Goal: Task Accomplishment & Management: Manage account settings

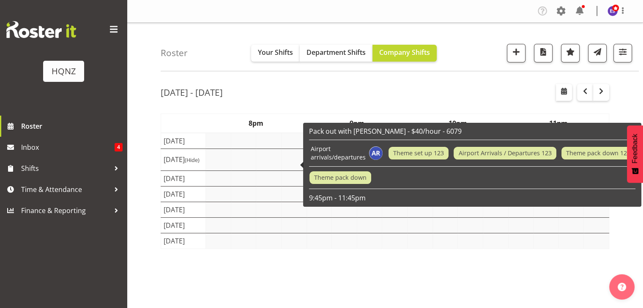
click at [229, 149] on td at bounding box center [218, 141] width 25 height 16
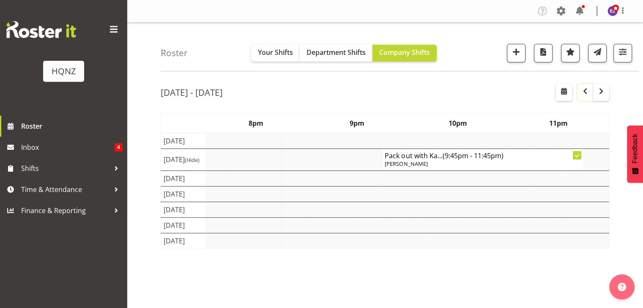
click at [585, 95] on span "button" at bounding box center [585, 91] width 10 height 10
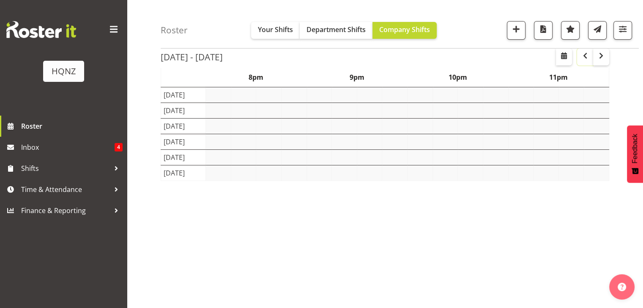
scroll to position [66, 0]
click at [318, 177] on td at bounding box center [318, 169] width 25 height 16
click at [520, 27] on span "button" at bounding box center [515, 29] width 11 height 11
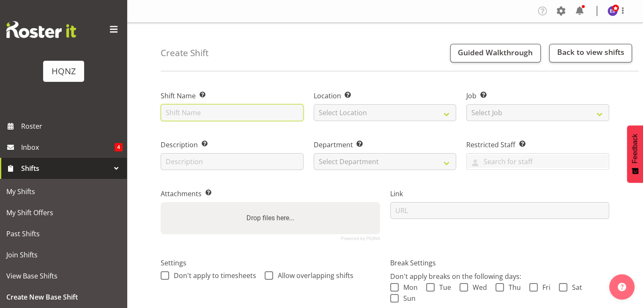
click at [215, 113] on input "text" at bounding box center [232, 112] width 143 height 17
type input "Winter Pride + Warehouse"
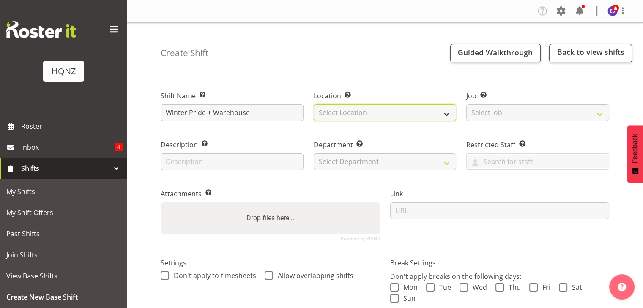
click at [355, 114] on select "Select Location HQNZ Head Office" at bounding box center [384, 112] width 143 height 17
select select "129"
click at [313, 104] on select "Select Location HQNZ Head Office" at bounding box center [384, 112] width 143 height 17
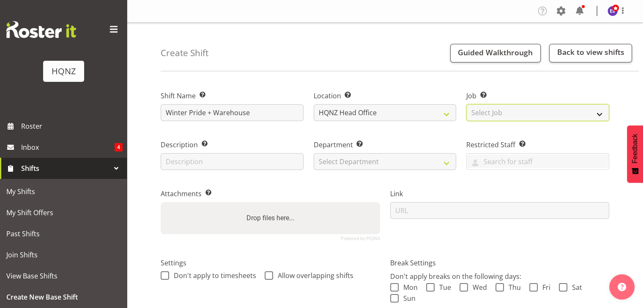
click at [479, 112] on select "Select Job Create new job Auto Super Shoppes Buddle Findlay Carsales Crowne Pla…" at bounding box center [537, 112] width 143 height 17
click at [466, 104] on select "Select Job Create new job Auto Super Shoppes Buddle Findlay Carsales Crowne Pla…" at bounding box center [537, 112] width 143 height 17
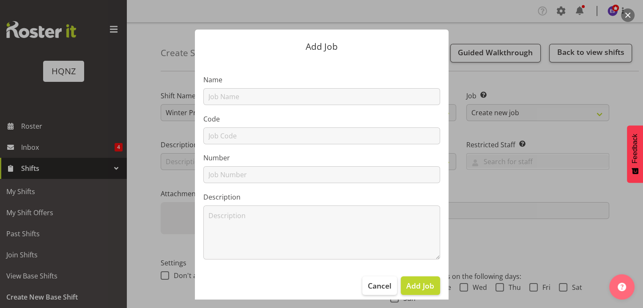
click at [602, 68] on div at bounding box center [321, 154] width 643 height 308
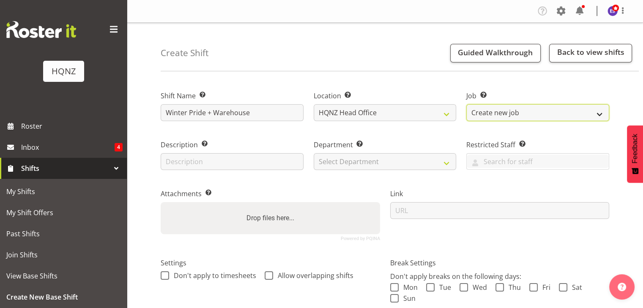
click at [563, 112] on select "Create new job Auto Super Shoppes Buddle Findlay Carsales Crowne Plaza Events B…" at bounding box center [537, 112] width 143 height 17
select select "8860"
click at [466, 104] on select "Create new job Auto Super Shoppes Buddle Findlay Carsales Crowne Plaza Events B…" at bounding box center [537, 112] width 143 height 17
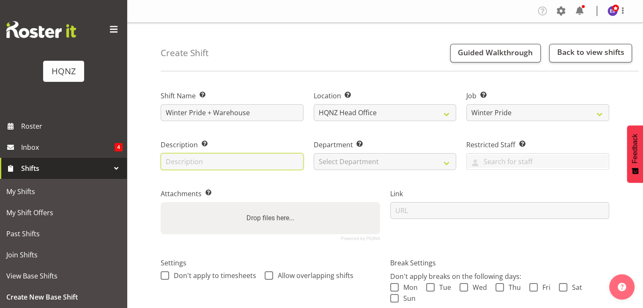
click at [247, 157] on input "text" at bounding box center [232, 161] width 143 height 17
type input "D"
type input "Coat Rack Delivery and Warehouse"
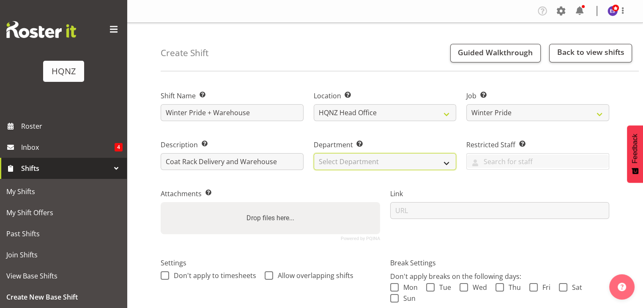
click at [331, 163] on select "Select Department HQ Casual Staff" at bounding box center [384, 161] width 143 height 17
select select "127"
click at [313, 153] on select "Select Department HQ Casual Staff" at bounding box center [384, 161] width 143 height 17
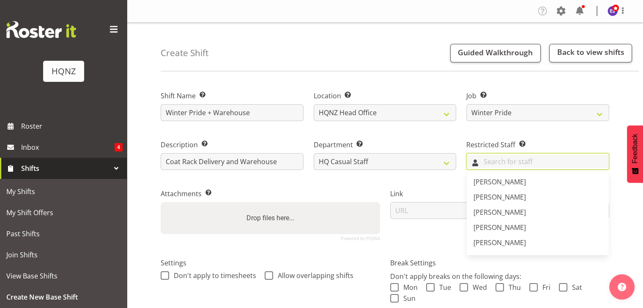
click at [531, 164] on input "text" at bounding box center [537, 161] width 142 height 13
click at [419, 191] on label "Link" at bounding box center [499, 194] width 219 height 10
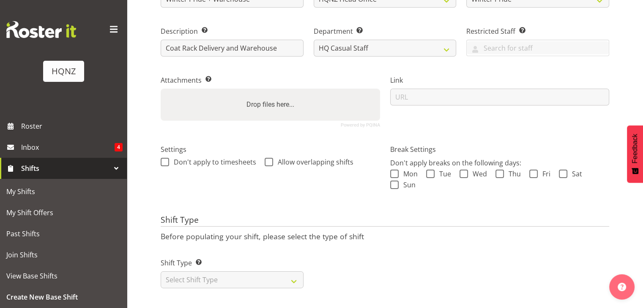
scroll to position [120, 0]
click at [288, 273] on select "Select Shift Type One Off Shift Recurring Shift Rotating Shift" at bounding box center [232, 280] width 143 height 17
select select "one_off"
click at [161, 272] on select "Select Shift Type One Off Shift Recurring Shift Rotating Shift" at bounding box center [232, 280] width 143 height 17
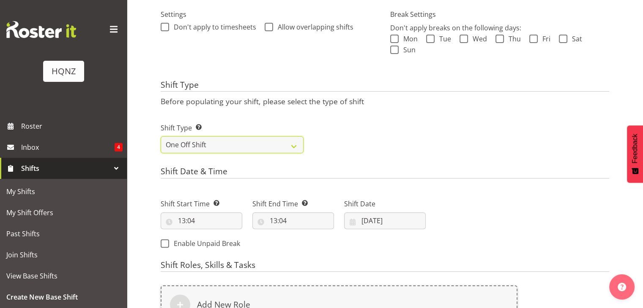
scroll to position [250, 0]
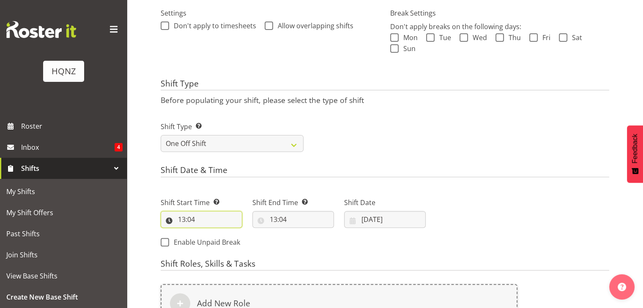
click at [231, 219] on input "13:04" at bounding box center [202, 219] width 82 height 17
click at [221, 242] on select "00 01 02 03 04 05 06 07 08 09 10 11 12 13 14 15 16 17 18 19 20 21 22 23" at bounding box center [218, 241] width 19 height 17
select select "10"
click at [209, 233] on select "00 01 02 03 04 05 06 07 08 09 10 11 12 13 14 15 16 17 18 19 20 21 22 23" at bounding box center [218, 241] width 19 height 17
type input "10:04"
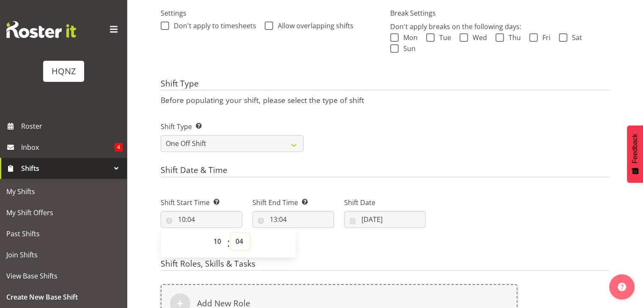
click at [240, 241] on select "00 01 02 03 04 05 06 07 08 09 10 11 12 13 14 15 16 17 18 19 20 21 22 23 24 25 2…" at bounding box center [240, 241] width 19 height 17
select select "0"
click at [231, 233] on select "00 01 02 03 04 05 06 07 08 09 10 11 12 13 14 15 16 17 18 19 20 21 22 23 24 25 2…" at bounding box center [240, 241] width 19 height 17
type input "10:00"
click at [284, 223] on input "13:04" at bounding box center [293, 219] width 82 height 17
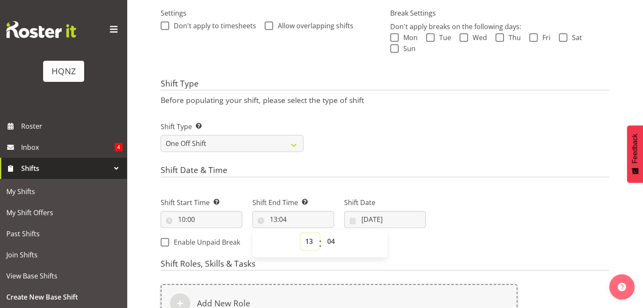
click at [308, 243] on select "00 01 02 03 04 05 06 07 08 09 10 11 12 13 14 15 16 17 18 19 20 21 22 23" at bounding box center [309, 241] width 19 height 17
select select "15"
type input "15:04"
click at [312, 242] on select "00 01 02 03 04 05 06 07 08 09 10 11 12 13 14 15 16 17 18 19 20 21 22 23" at bounding box center [309, 241] width 19 height 17
click at [289, 220] on input "15:04" at bounding box center [293, 219] width 82 height 17
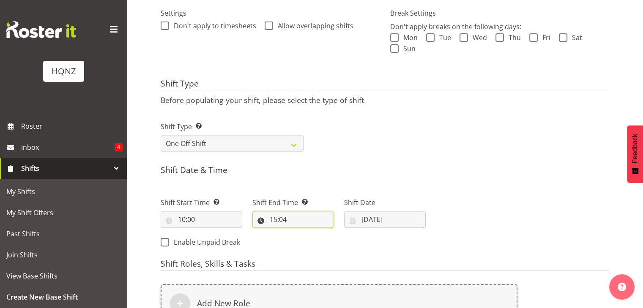
click at [289, 220] on input "15:04" at bounding box center [293, 219] width 82 height 17
click at [285, 219] on input "15:04" at bounding box center [293, 219] width 82 height 17
click at [280, 221] on input "15:04" at bounding box center [293, 219] width 82 height 17
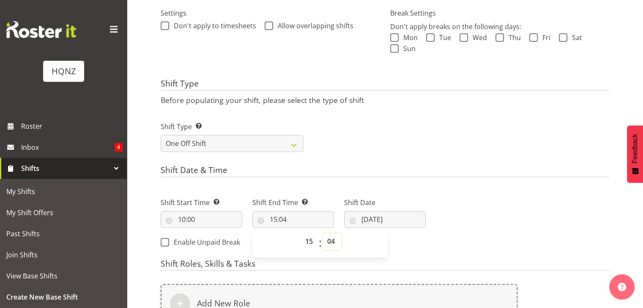
click at [331, 244] on select "00 01 02 03 04 05 06 07 08 09 10 11 12 13 14 15 16 17 18 19 20 21 22 23 24 25 2…" at bounding box center [331, 241] width 19 height 17
select select "10"
click at [322, 233] on select "00 01 02 03 04 05 06 07 08 09 10 11 12 13 14 15 16 17 18 19 20 21 22 23 24 25 2…" at bounding box center [331, 241] width 19 height 17
type input "15:10"
click at [329, 245] on select "00 01 02 03 04 05 06 07 08 09 10 11 12 13 14 15 16 17 18 19 20 21 22 23 24 25 2…" at bounding box center [331, 241] width 19 height 17
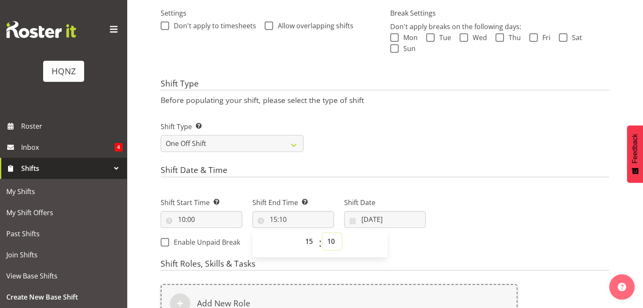
select select "0"
click at [322, 233] on select "00 01 02 03 04 05 06 07 08 09 10 11 12 13 14 15 16 17 18 19 20 21 22 23 24 25 2…" at bounding box center [331, 241] width 19 height 17
type input "15:00"
click at [387, 214] on input "21/08/2025" at bounding box center [385, 219] width 82 height 17
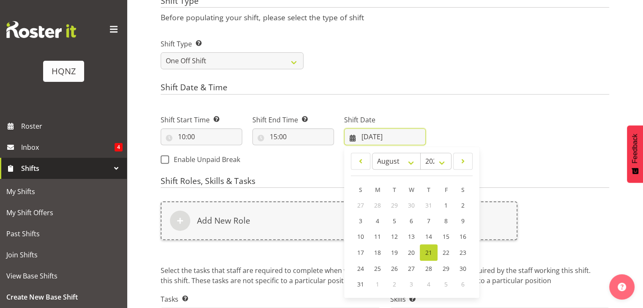
scroll to position [333, 0]
click at [411, 254] on span "20" at bounding box center [411, 252] width 7 height 8
type input "20/08/2025"
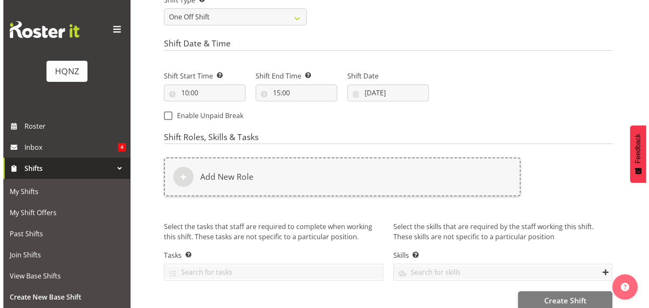
scroll to position [391, 0]
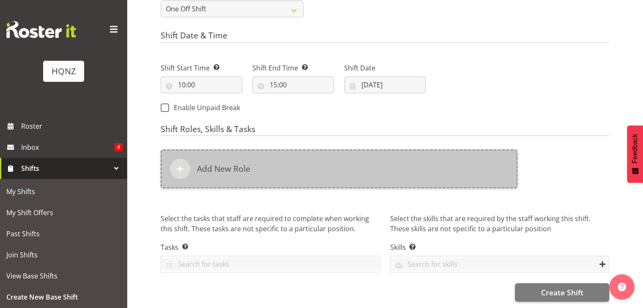
click at [209, 164] on h6 "Add New Role" at bounding box center [223, 169] width 53 height 10
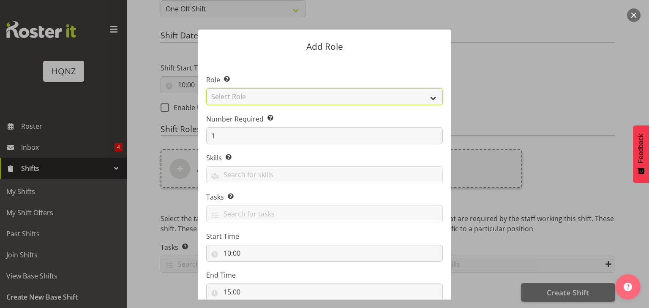
click at [238, 94] on select "Select Role Activity host Airport arrivals/departures Cleaning Event support Te…" at bounding box center [324, 96] width 237 height 17
select select "254"
click at [206, 88] on select "Select Role Activity host Airport arrivals/departures Cleaning Event support Te…" at bounding box center [324, 96] width 237 height 17
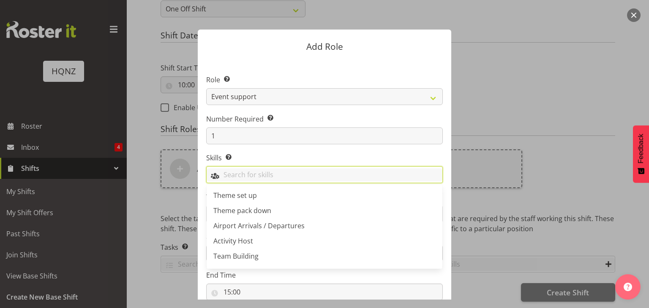
click at [235, 179] on input "text" at bounding box center [325, 175] width 236 height 13
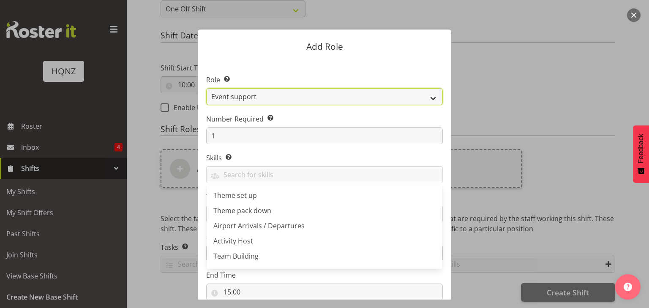
click at [265, 98] on select "Activity host Airport arrivals/departures Cleaning Event support Team Building …" at bounding box center [324, 96] width 237 height 17
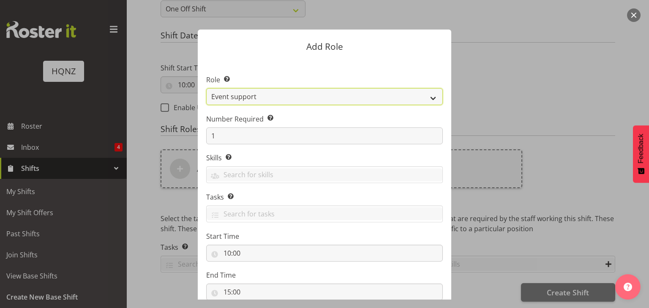
click at [265, 98] on select "Activity host Airport arrivals/departures Cleaning Event support Team Building …" at bounding box center [324, 96] width 237 height 17
click at [253, 95] on select "Activity host Airport arrivals/departures Cleaning Event support Team Building …" at bounding box center [324, 96] width 237 height 17
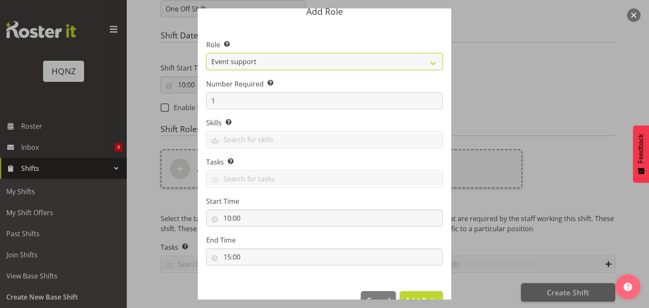
scroll to position [35, 0]
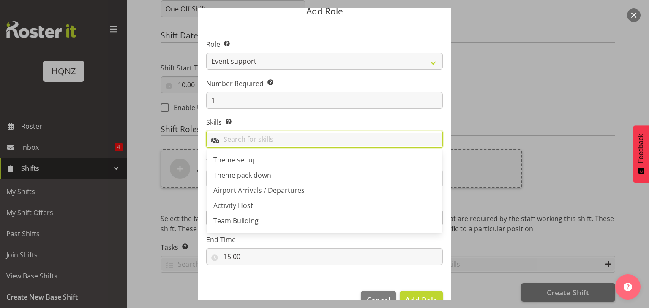
click at [246, 137] on input "text" at bounding box center [325, 139] width 236 height 13
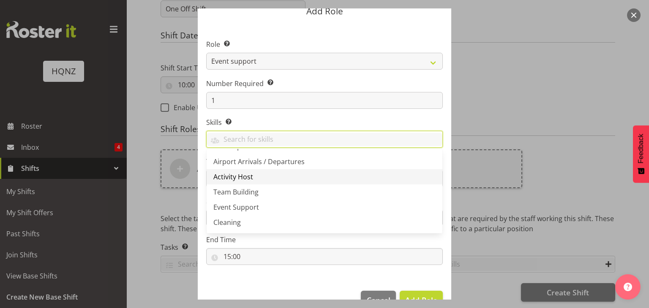
click at [250, 203] on span "Event Support" at bounding box center [236, 207] width 46 height 9
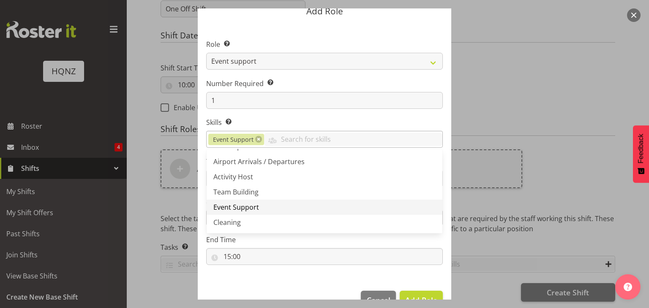
click at [226, 212] on link "Event Support" at bounding box center [325, 207] width 236 height 15
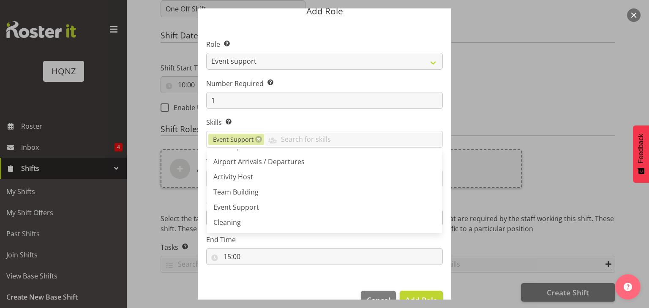
click at [294, 117] on section "Role Select the role you wish to add to the shift. Activity host Airport arriva…" at bounding box center [324, 153] width 253 height 259
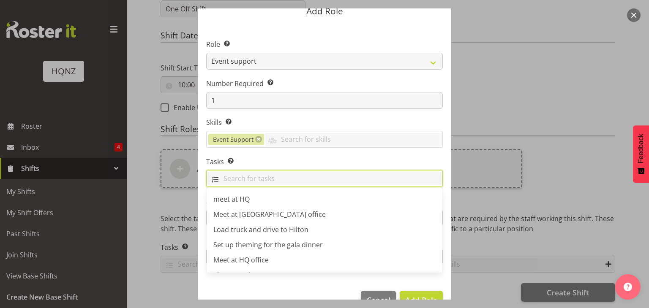
click at [258, 174] on input "text" at bounding box center [325, 178] width 236 height 13
type input "Delivery for Winter Pride and Warehouse"
click at [350, 166] on label "Tasks Selecting tasks here means these tasks are specific to this role. When se…" at bounding box center [324, 162] width 237 height 10
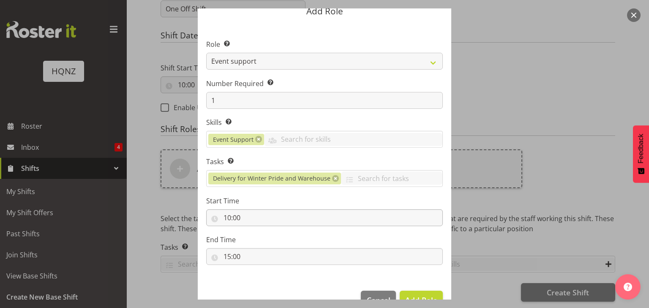
scroll to position [57, 0]
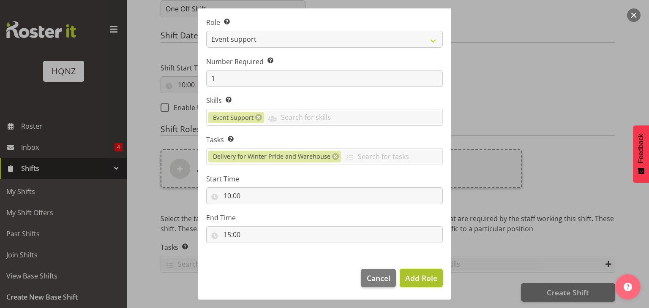
click at [411, 278] on span "Add Role" at bounding box center [421, 278] width 32 height 10
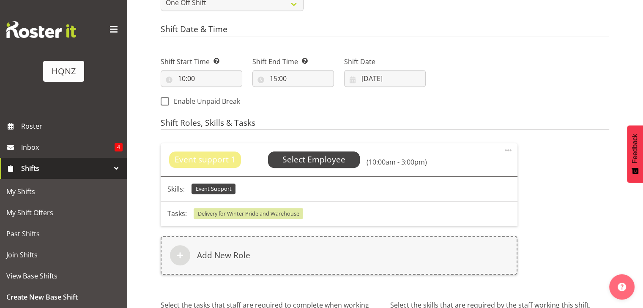
click at [329, 163] on span "Select Employee" at bounding box center [313, 160] width 63 height 12
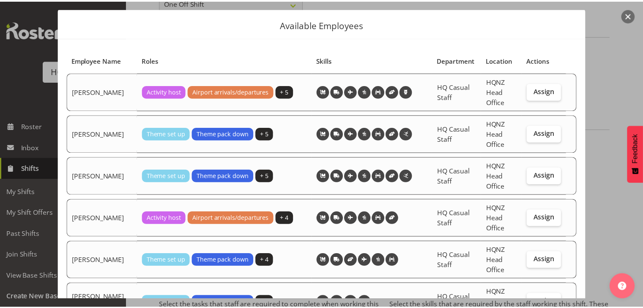
scroll to position [1, 0]
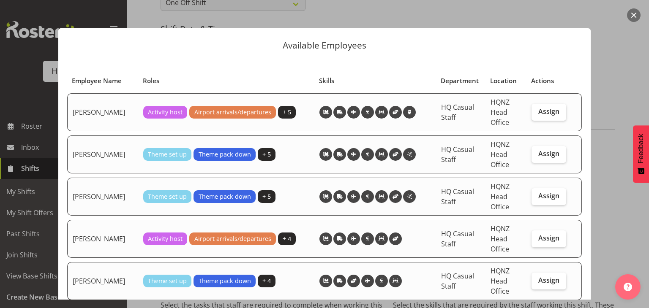
click at [632, 13] on button "button" at bounding box center [634, 15] width 14 height 14
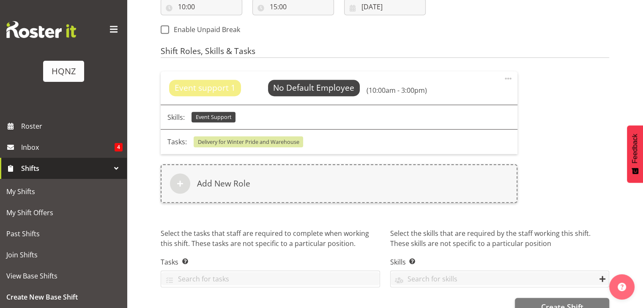
scroll to position [484, 0]
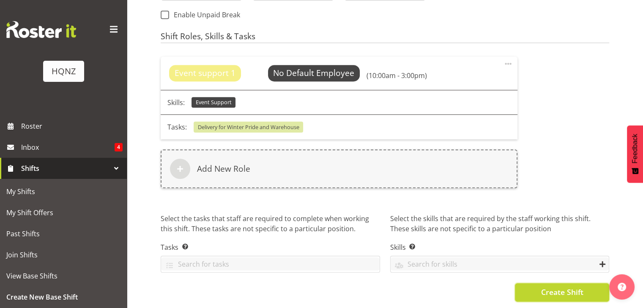
click at [539, 283] on button "Create Shift" at bounding box center [562, 292] width 94 height 19
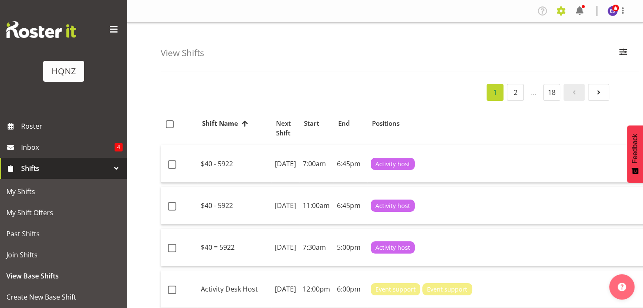
click at [562, 14] on span at bounding box center [561, 11] width 14 height 14
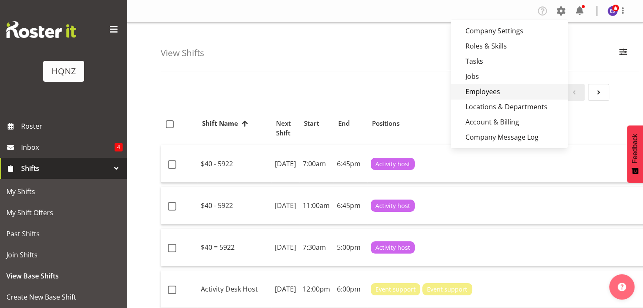
click at [492, 87] on link "Employees" at bounding box center [508, 91] width 117 height 15
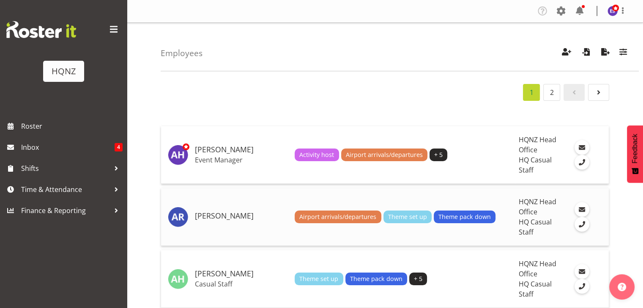
click at [260, 212] on h5 "[PERSON_NAME]" at bounding box center [241, 216] width 93 height 8
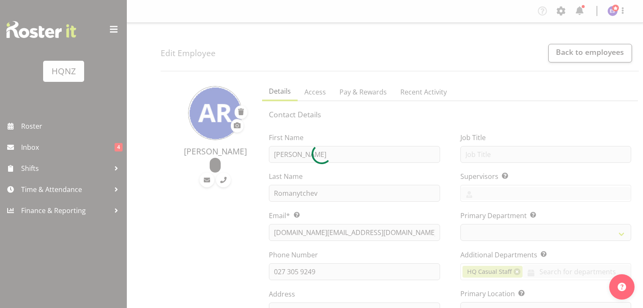
select select "TimelineWeek"
select select
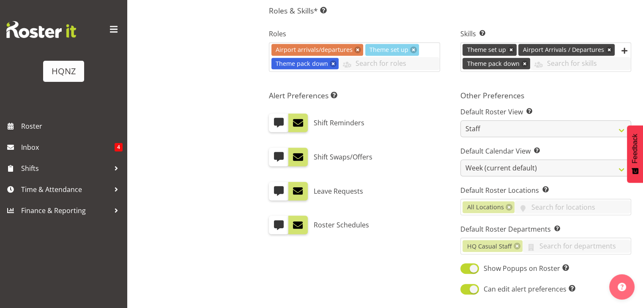
scroll to position [378, 0]
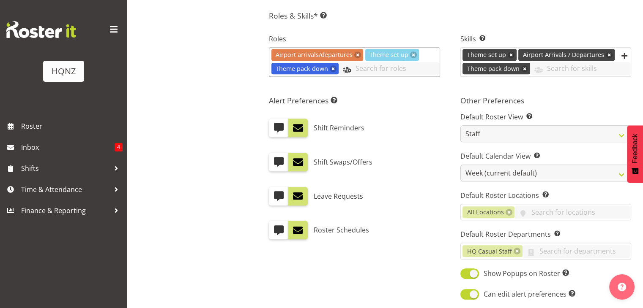
click at [350, 65] on input "text" at bounding box center [388, 68] width 101 height 13
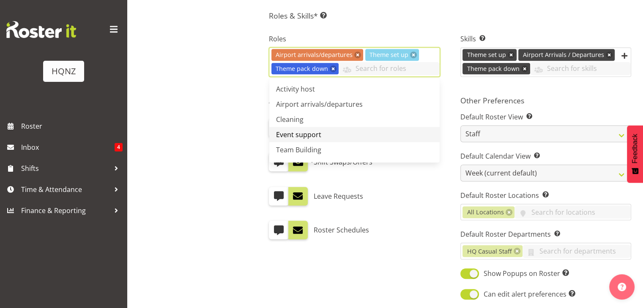
click at [321, 136] on link "Event support" at bounding box center [354, 134] width 170 height 15
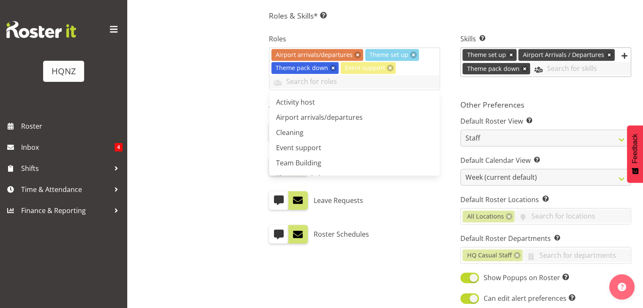
click at [589, 67] on input "text" at bounding box center [580, 68] width 101 height 13
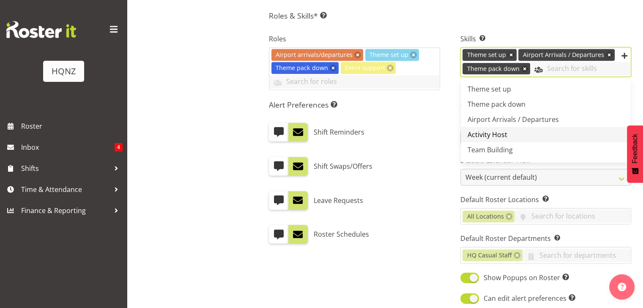
scroll to position [29, 0]
click at [513, 139] on link "Event Support" at bounding box center [545, 136] width 170 height 15
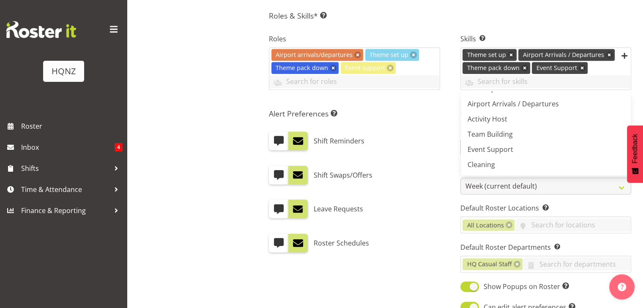
click at [444, 204] on div "Alert Preferences Specifies what type(s) of communication the employee will rec…" at bounding box center [354, 211] width 191 height 215
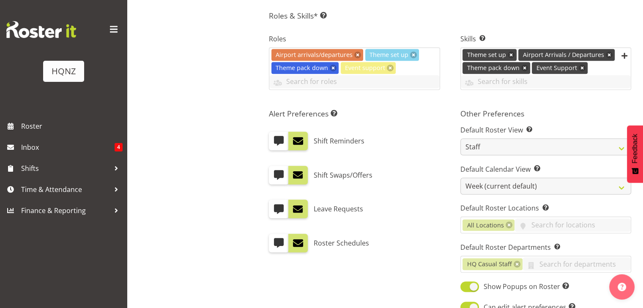
scroll to position [497, 0]
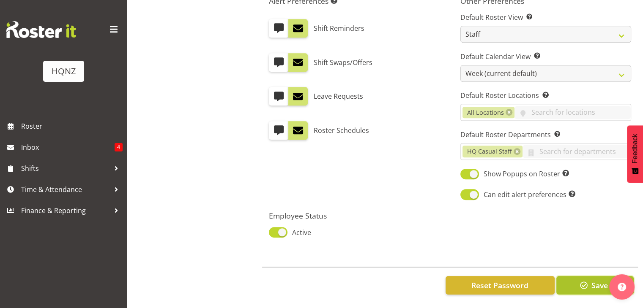
click at [583, 280] on span "button" at bounding box center [583, 285] width 11 height 11
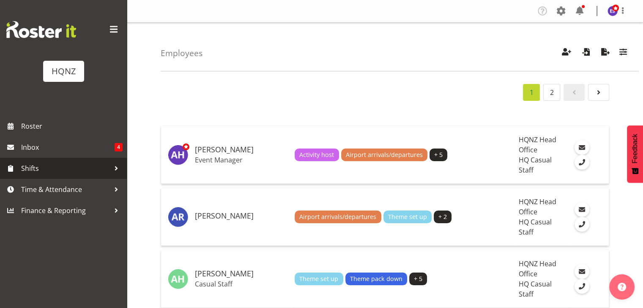
click at [62, 175] on link "Shifts" at bounding box center [63, 168] width 127 height 21
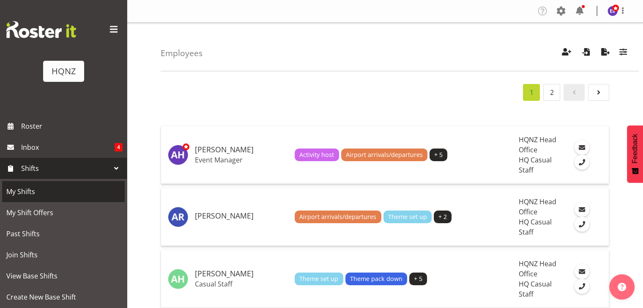
click at [44, 183] on link "My Shifts" at bounding box center [63, 191] width 123 height 21
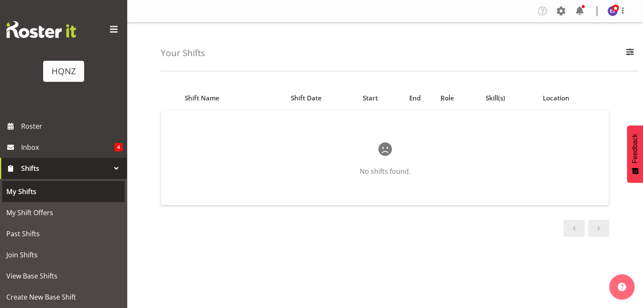
click at [30, 193] on span "My Shifts" at bounding box center [63, 191] width 114 height 13
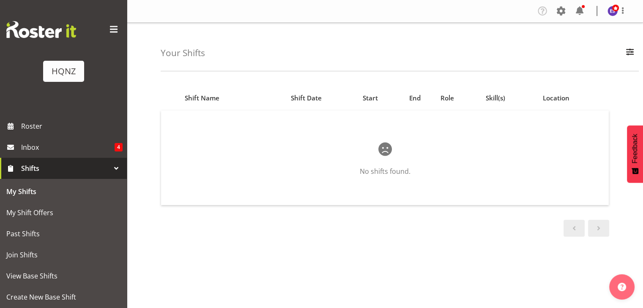
click at [113, 168] on div at bounding box center [116, 168] width 13 height 13
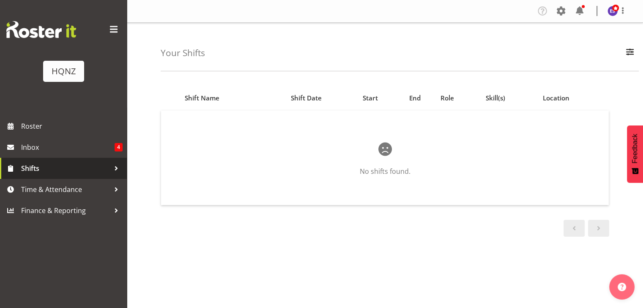
click at [113, 168] on div at bounding box center [116, 168] width 13 height 13
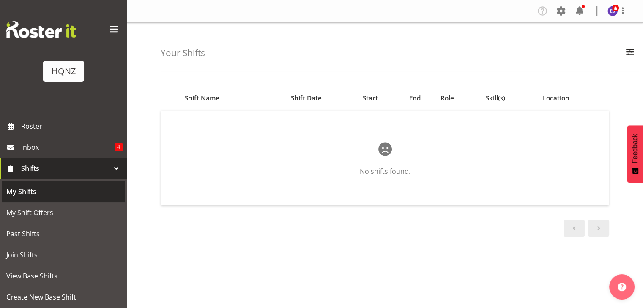
click at [61, 201] on link "My Shifts" at bounding box center [63, 191] width 123 height 21
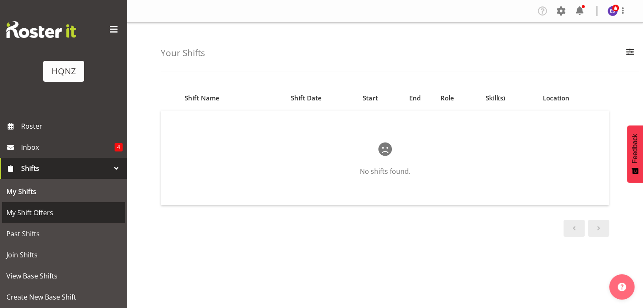
click at [57, 213] on span "My Shift Offers" at bounding box center [63, 213] width 114 height 13
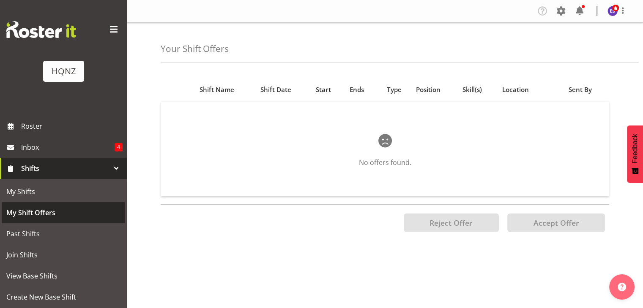
click at [44, 215] on span "My Shift Offers" at bounding box center [63, 213] width 114 height 13
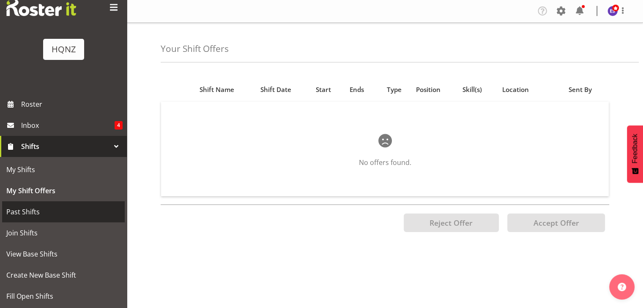
scroll to position [22, 0]
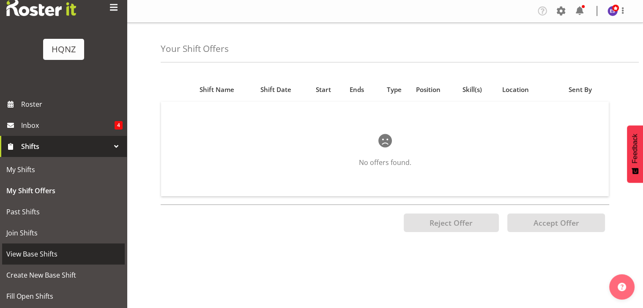
click at [36, 250] on span "View Base Shifts" at bounding box center [63, 254] width 114 height 13
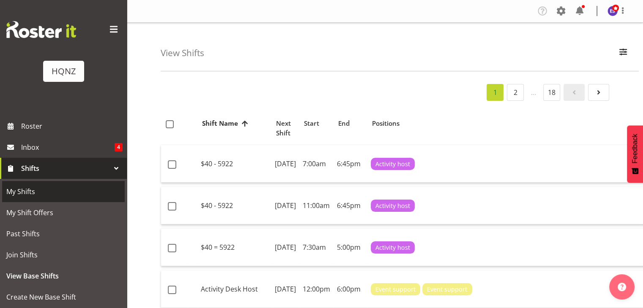
click at [44, 192] on span "My Shifts" at bounding box center [63, 191] width 114 height 13
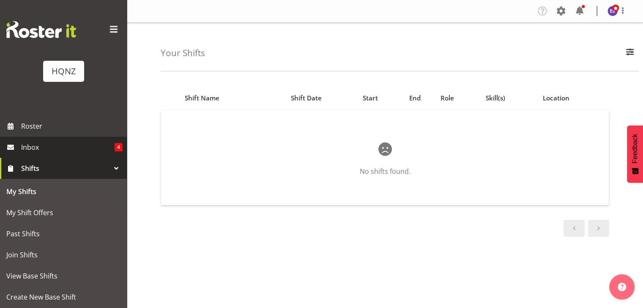
click at [43, 148] on span "Inbox" at bounding box center [67, 147] width 93 height 13
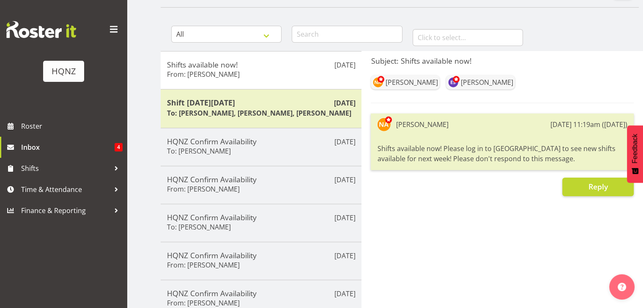
scroll to position [66, 0]
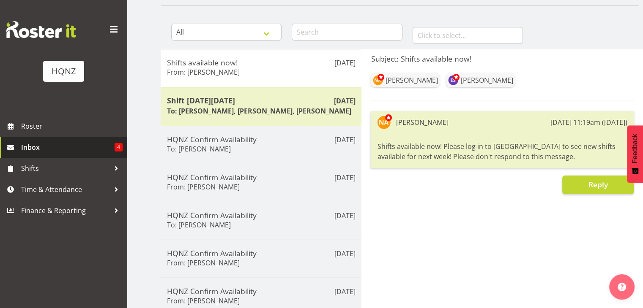
click at [83, 144] on span "Inbox" at bounding box center [67, 147] width 93 height 13
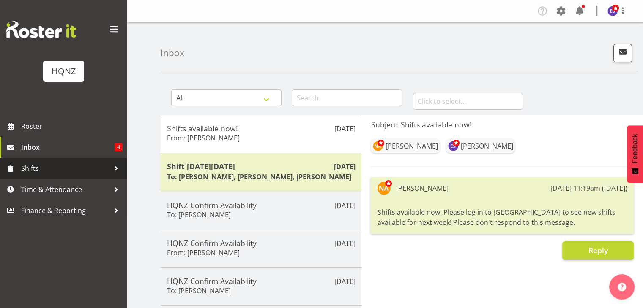
click at [88, 172] on span "Shifts" at bounding box center [65, 168] width 89 height 13
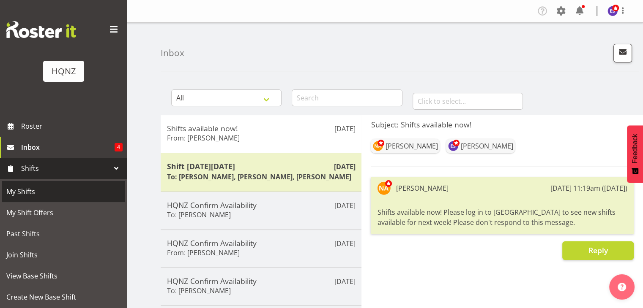
click at [77, 188] on span "My Shifts" at bounding box center [63, 191] width 114 height 13
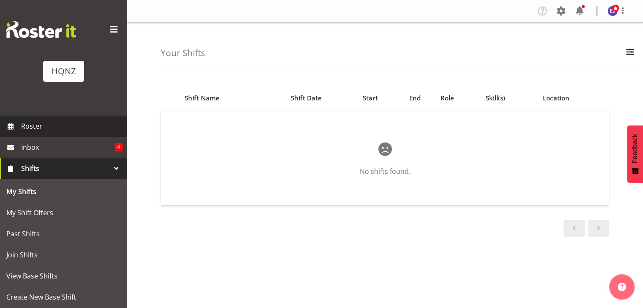
click at [48, 129] on span "Roster" at bounding box center [71, 126] width 101 height 13
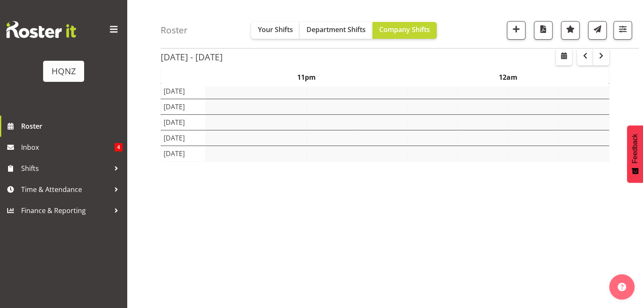
scroll to position [82, 0]
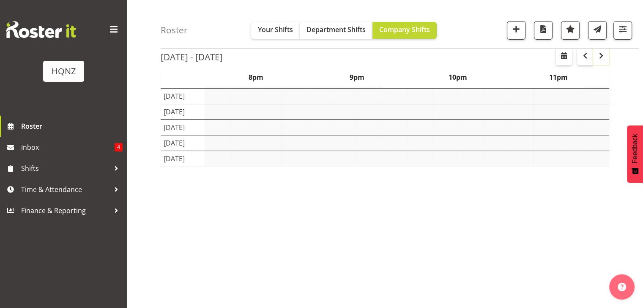
click at [605, 61] on button "button" at bounding box center [601, 57] width 16 height 17
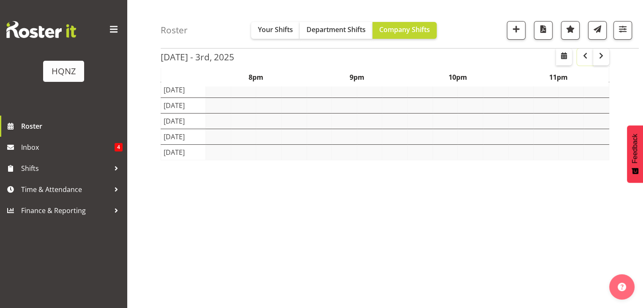
click at [582, 61] on button "button" at bounding box center [585, 57] width 16 height 17
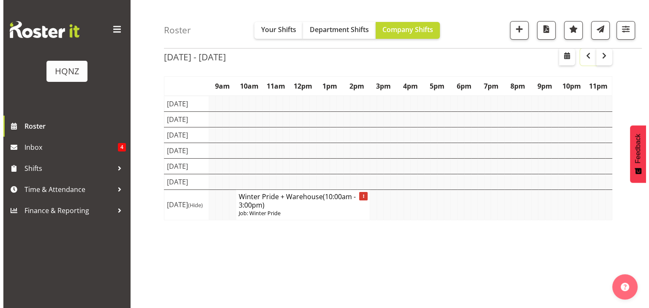
scroll to position [37, 0]
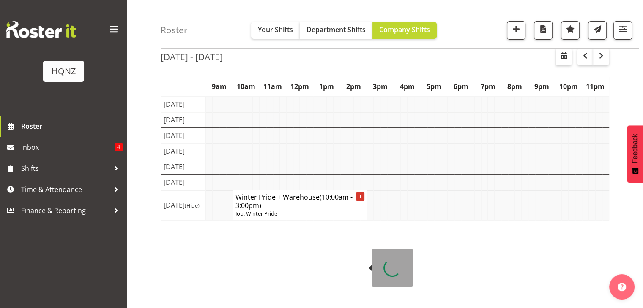
click at [289, 210] on h4 "Winter Pride + Warehouse (10:00am - 3:00pm)" at bounding box center [299, 201] width 129 height 17
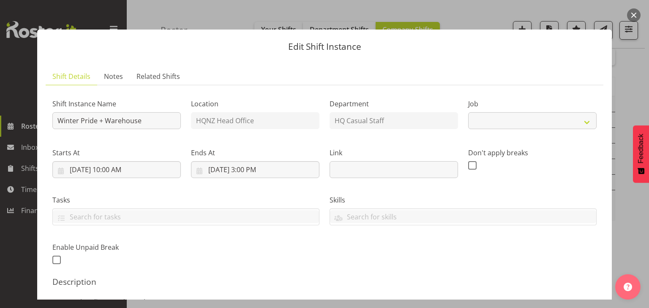
select select "8860"
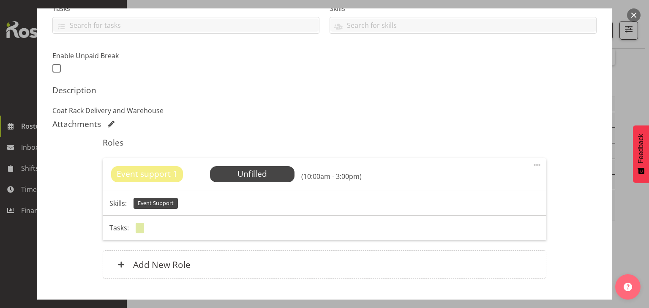
scroll to position [193, 0]
click at [259, 178] on span "Select Employee" at bounding box center [252, 173] width 63 height 12
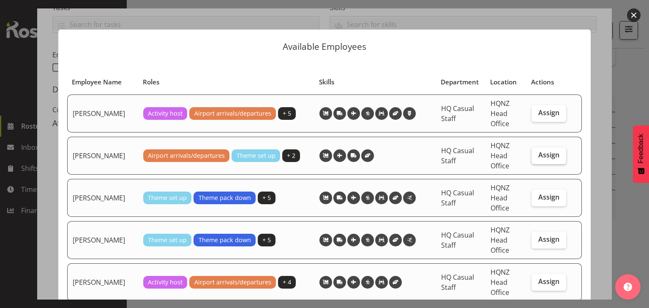
click at [538, 160] on label "Assign" at bounding box center [548, 155] width 35 height 17
click at [537, 158] on input "Assign" at bounding box center [533, 154] width 5 height 5
checkbox input "true"
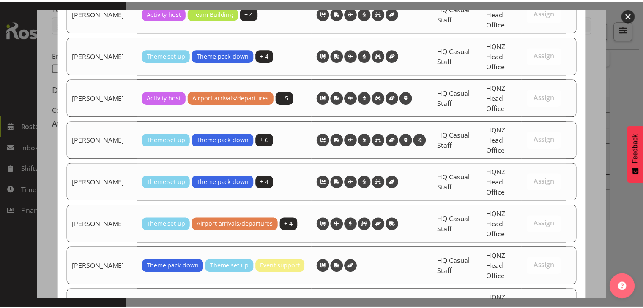
scroll to position [1225, 0]
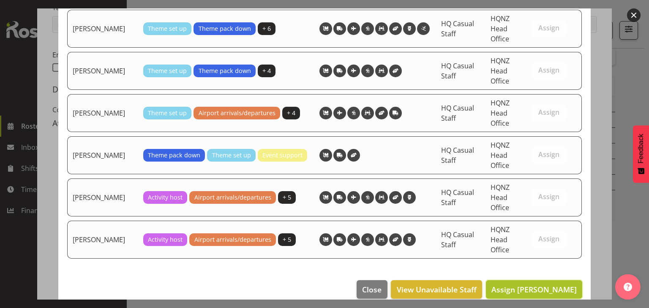
click at [536, 285] on span "Assign Alex Romanytchev" at bounding box center [533, 290] width 85 height 10
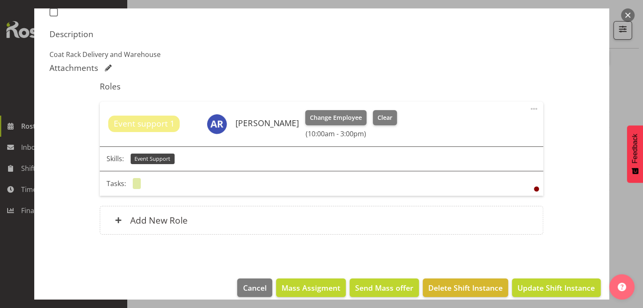
scroll to position [258, 0]
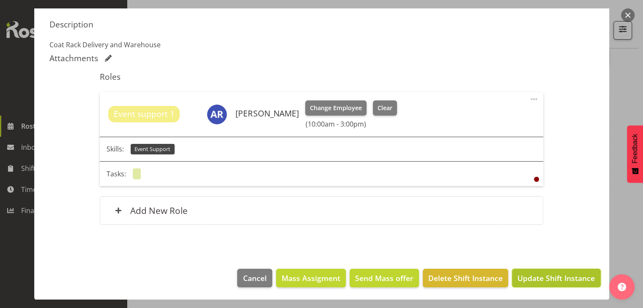
click at [523, 278] on span "Update Shift Instance" at bounding box center [555, 278] width 77 height 11
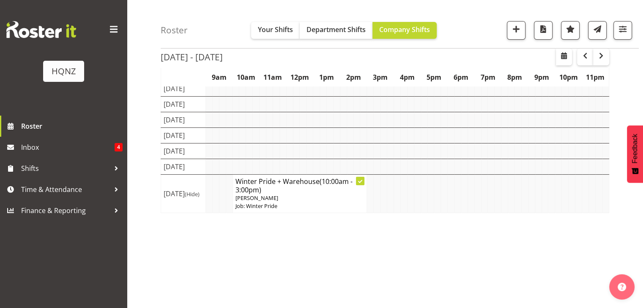
scroll to position [59, 0]
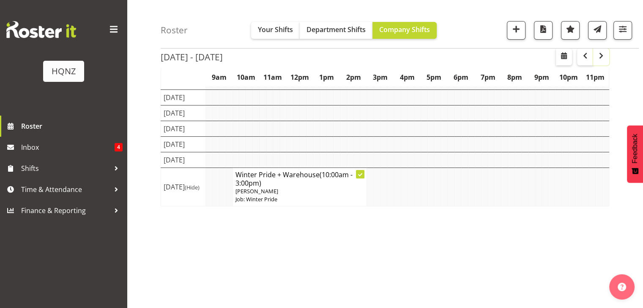
click at [603, 62] on button "button" at bounding box center [601, 57] width 16 height 17
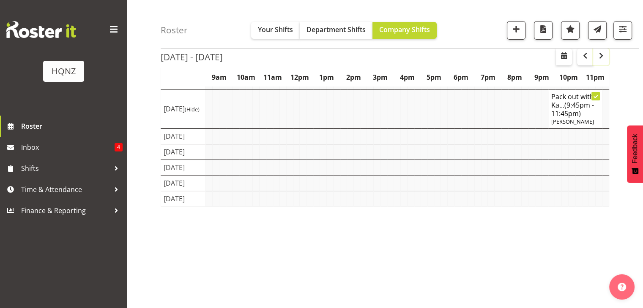
click at [602, 61] on span "button" at bounding box center [600, 56] width 3 height 11
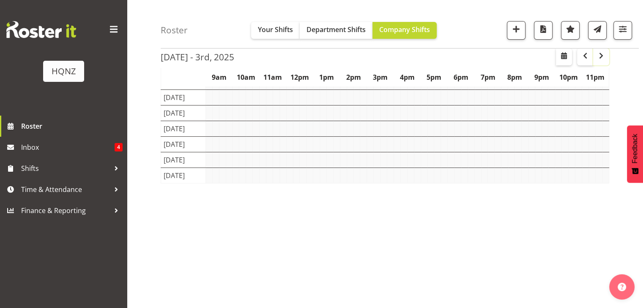
click at [602, 61] on span "button" at bounding box center [600, 56] width 3 height 11
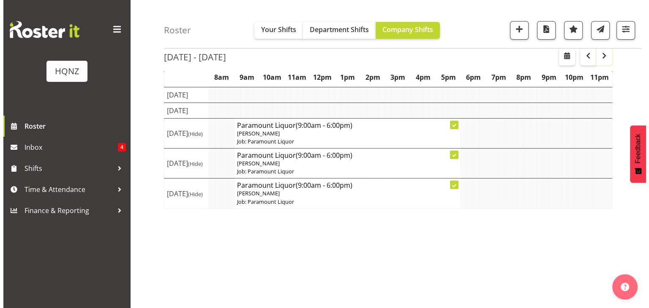
scroll to position [89, 0]
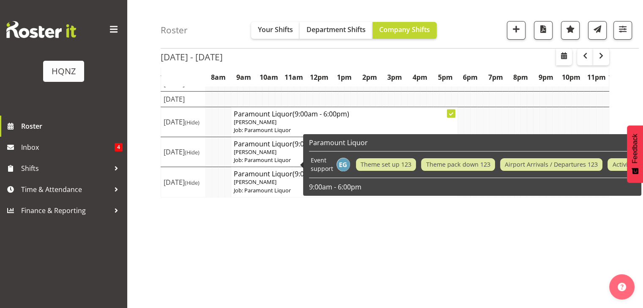
click at [264, 126] on span "Ella Gutschlag" at bounding box center [255, 122] width 43 height 8
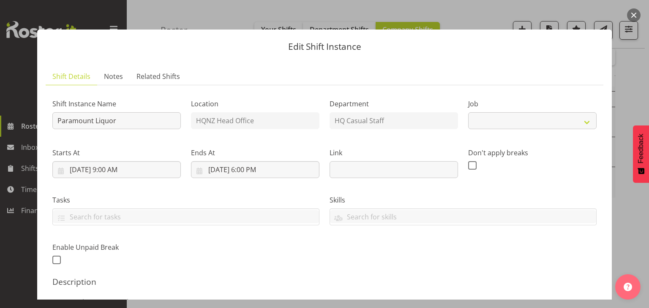
select select "10457"
click at [632, 58] on div at bounding box center [324, 154] width 649 height 308
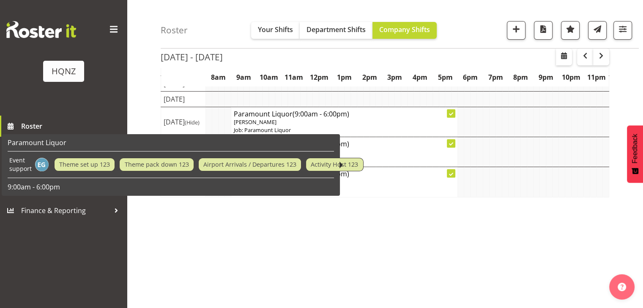
click at [375, 134] on p "Job: Paramount Liquor" at bounding box center [344, 130] width 221 height 8
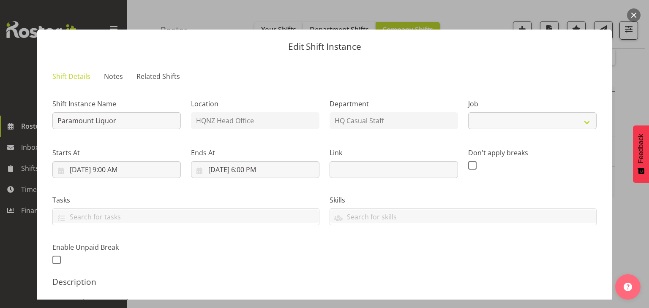
select select "10457"
click at [636, 17] on button "button" at bounding box center [634, 15] width 14 height 14
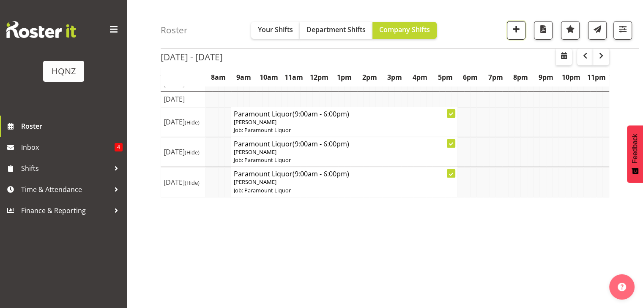
click at [518, 31] on span "button" at bounding box center [515, 29] width 11 height 11
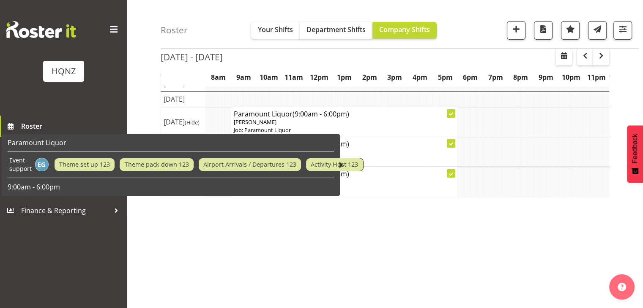
click at [281, 176] on div "Paramount Liquor Event support Theme set up 123 Theme pack down 123 Airport Arr…" at bounding box center [171, 165] width 326 height 53
click at [369, 134] on p "Job: Paramount Liquor" at bounding box center [344, 130] width 221 height 8
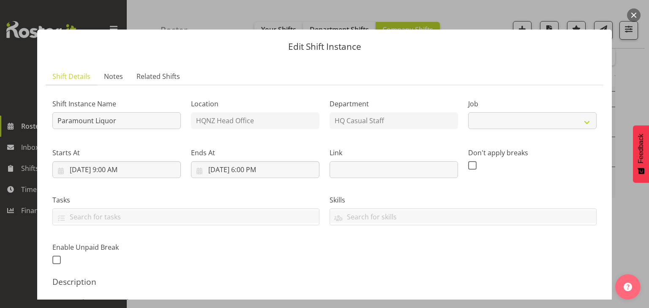
select select "10457"
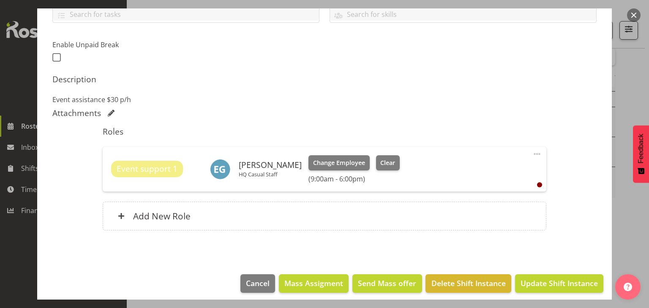
scroll to position [208, 0]
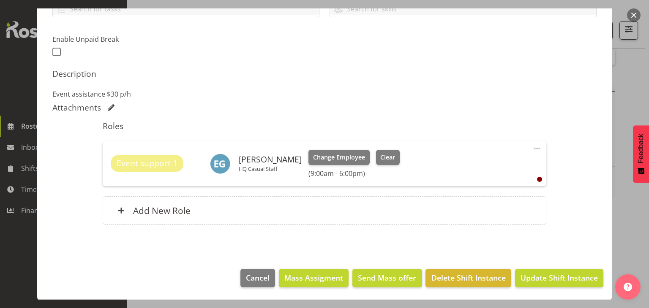
click at [532, 148] on span at bounding box center [537, 149] width 10 height 10
click at [404, 204] on div "Add New Role" at bounding box center [324, 210] width 443 height 29
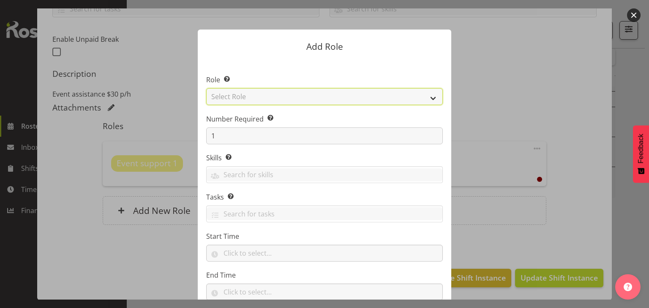
click at [304, 96] on select "Select Role Activity host Airport arrivals/departures Cleaning Event support Te…" at bounding box center [324, 96] width 237 height 17
select select "254"
click at [206, 88] on select "Select Role Activity host Airport arrivals/departures Cleaning Event support Te…" at bounding box center [324, 96] width 237 height 17
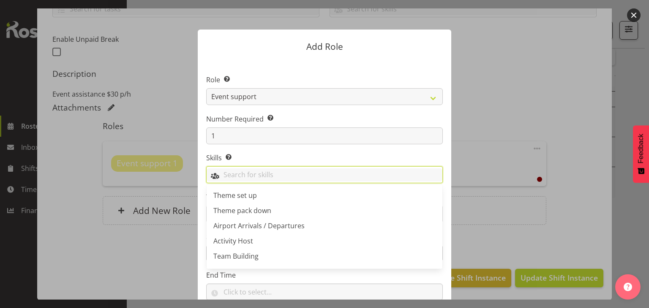
click at [242, 175] on input "text" at bounding box center [325, 175] width 236 height 13
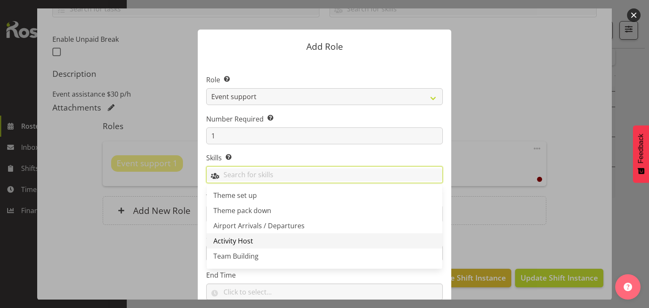
scroll to position [29, 0]
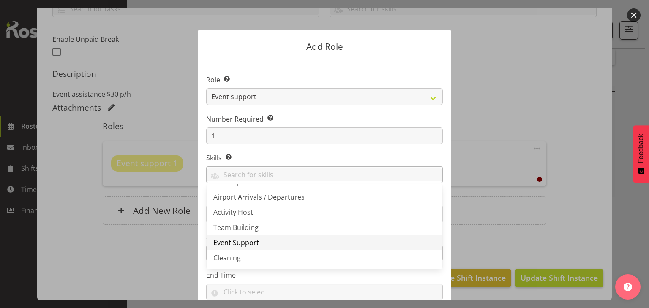
click at [231, 240] on span "Event Support" at bounding box center [236, 242] width 46 height 9
click at [333, 155] on label "Skills Selecting skills here means they are specific to this position. When sel…" at bounding box center [324, 158] width 237 height 10
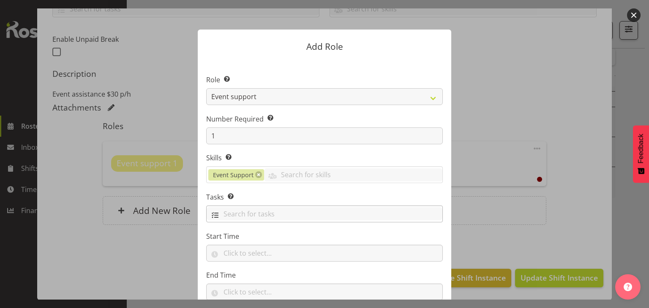
click at [280, 213] on input "text" at bounding box center [325, 213] width 236 height 13
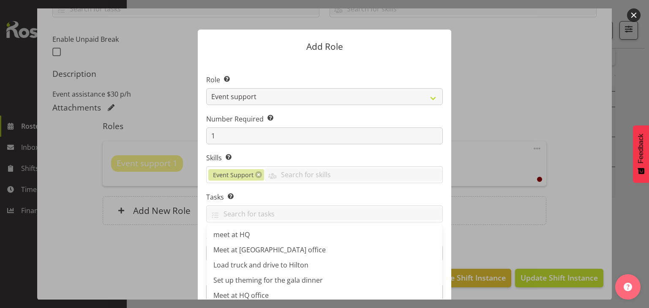
click at [182, 193] on form "Add Role Role Select the role you wish to add to the shift. Activity host Airpo…" at bounding box center [325, 153] width 406 height 291
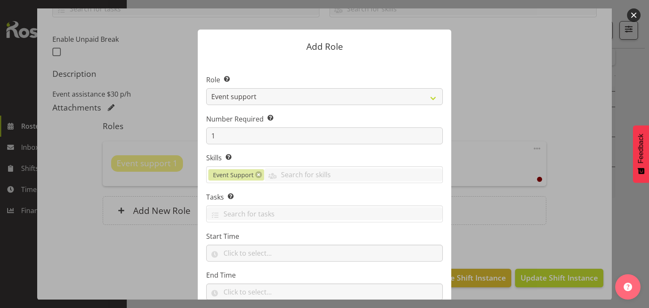
click at [182, 193] on form "Add Role Role Select the role you wish to add to the shift. Activity host Airpo…" at bounding box center [325, 153] width 406 height 291
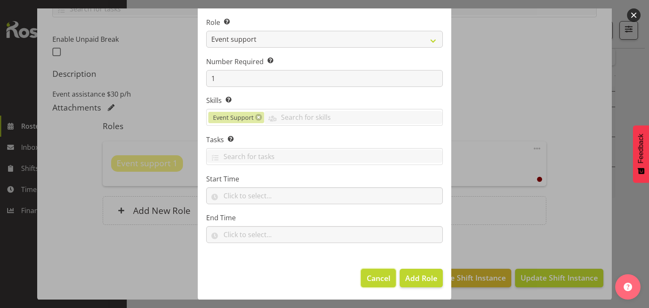
click at [380, 279] on span "Cancel" at bounding box center [379, 278] width 24 height 11
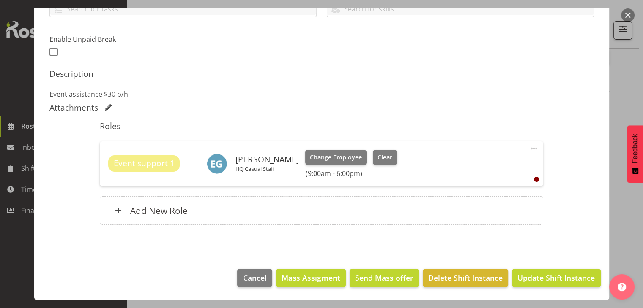
click at [245, 180] on div "Event support 1 Ella Gutschlag HQ Casual Staff Change Employee Clear (9:00am - …" at bounding box center [321, 164] width 443 height 45
click at [171, 165] on span "Event support 1" at bounding box center [144, 164] width 61 height 12
click at [284, 177] on div "Event support 1 Ella Gutschlag HQ Casual Staff Change Employee Clear (9:00am - …" at bounding box center [321, 164] width 426 height 28
click at [528, 147] on span at bounding box center [533, 149] width 10 height 10
click at [411, 159] on div "Event support 1 Ella Gutschlag HQ Casual Staff Change Employee Clear (9:00am - …" at bounding box center [321, 164] width 426 height 28
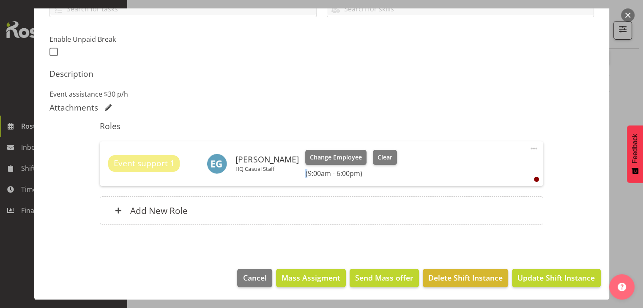
click at [411, 159] on div "Event support 1 Ella Gutschlag HQ Casual Staff Change Employee Clear (9:00am - …" at bounding box center [321, 164] width 426 height 28
click at [276, 173] on div "Ella Gutschlag HQ Casual Staff" at bounding box center [253, 164] width 92 height 20
click at [262, 166] on p "HQ Casual Staff" at bounding box center [266, 169] width 63 height 7
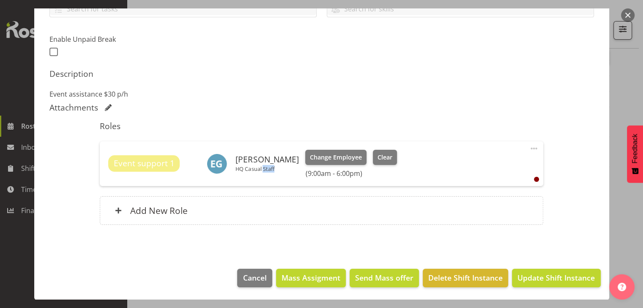
click at [262, 166] on p "HQ Casual Staff" at bounding box center [266, 169] width 63 height 7
click at [528, 147] on span at bounding box center [533, 149] width 10 height 10
click at [471, 169] on link "Edit" at bounding box center [497, 167] width 81 height 15
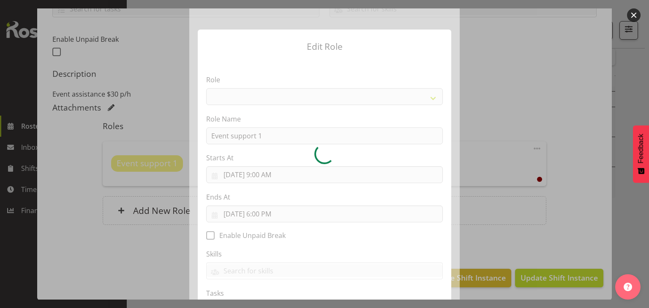
select select "254"
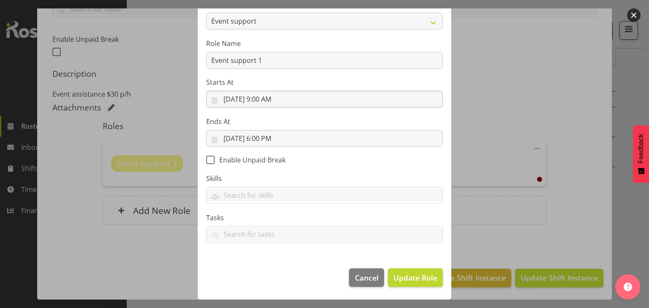
scroll to position [0, 0]
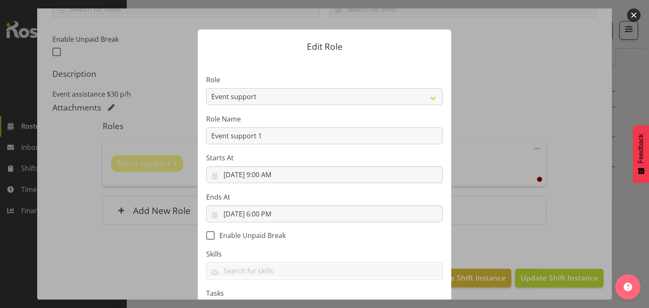
click at [533, 75] on div at bounding box center [324, 154] width 649 height 308
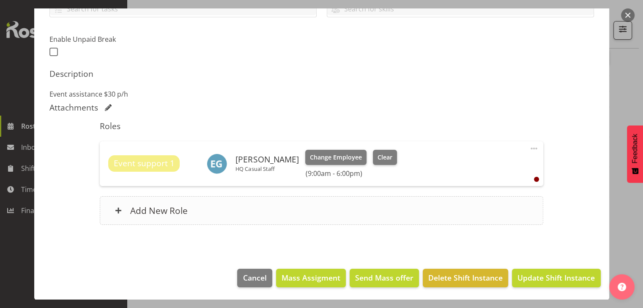
click at [479, 204] on div "Add New Role" at bounding box center [321, 210] width 443 height 29
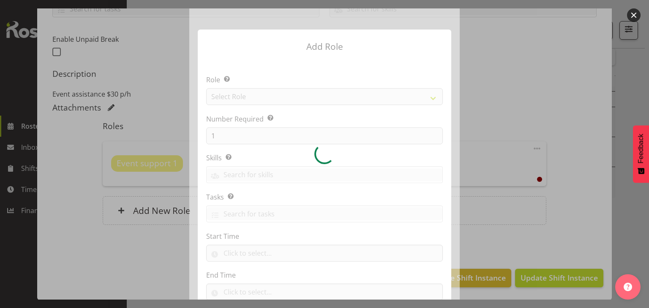
click at [345, 96] on div at bounding box center [324, 153] width 270 height 291
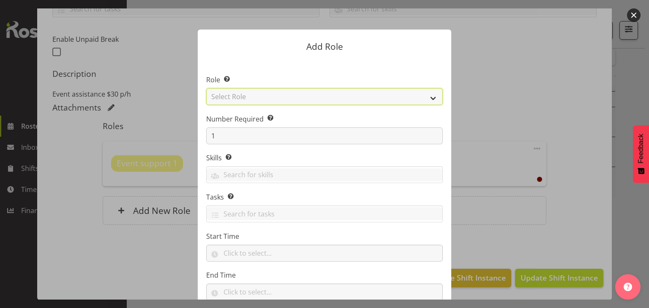
click at [345, 96] on select "Select Role Activity host Airport arrivals/departures Cleaning Event support Te…" at bounding box center [324, 96] width 237 height 17
select select "254"
click at [206, 88] on select "Select Role Activity host Airport arrivals/departures Cleaning Event support Te…" at bounding box center [324, 96] width 237 height 17
click at [177, 172] on form "Add Role Role Select the role you wish to add to the shift. Activity host Airpo…" at bounding box center [325, 153] width 406 height 291
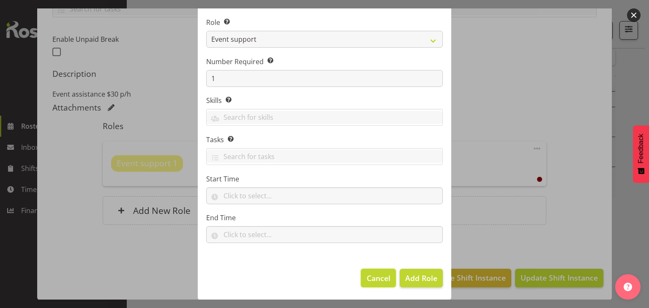
click at [362, 278] on button "Cancel" at bounding box center [378, 278] width 35 height 19
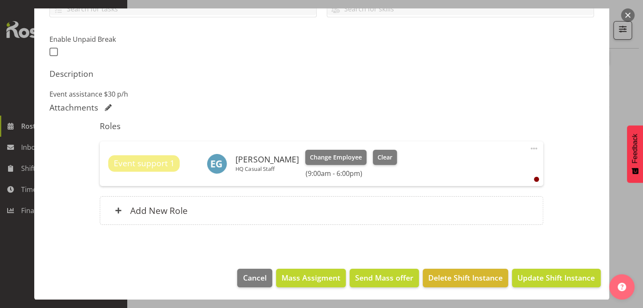
click at [528, 147] on span at bounding box center [533, 149] width 10 height 10
click at [487, 165] on link "Edit" at bounding box center [497, 167] width 81 height 15
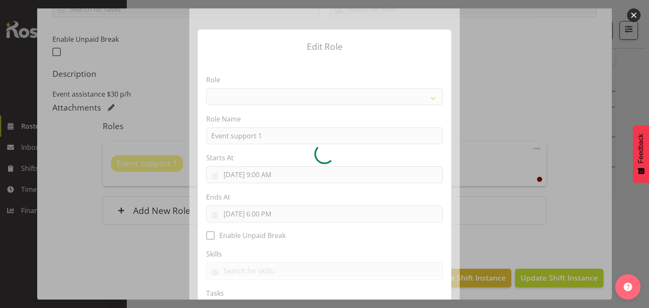
select select "254"
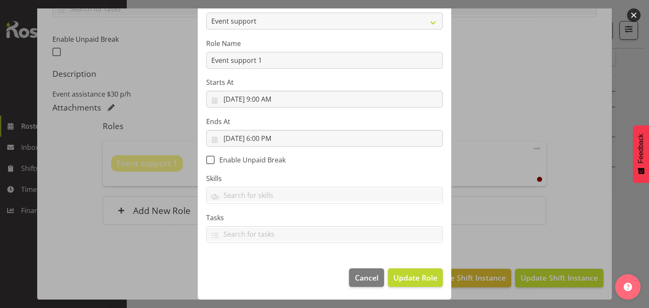
scroll to position [0, 0]
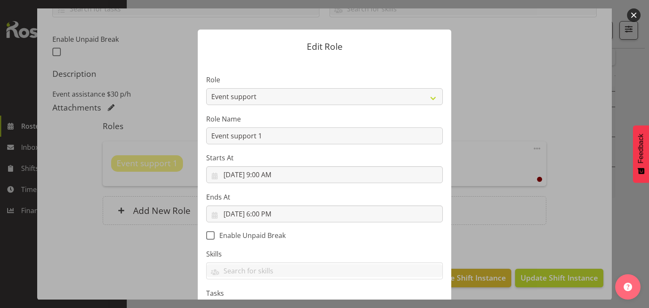
click at [572, 104] on div at bounding box center [324, 154] width 649 height 308
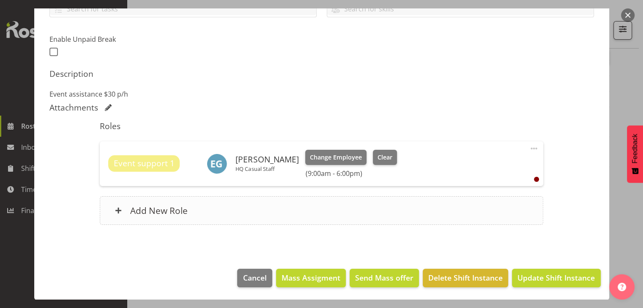
click at [428, 215] on div "Add New Role" at bounding box center [321, 210] width 443 height 29
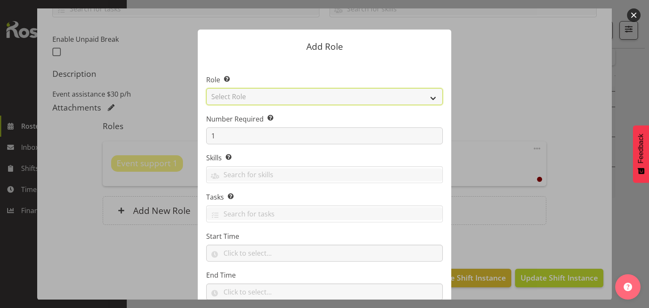
click at [345, 95] on select "Select Role Activity host Airport arrivals/departures Cleaning Event support Te…" at bounding box center [324, 96] width 237 height 17
select select "254"
click at [206, 88] on select "Select Role Activity host Airport arrivals/departures Cleaning Event support Te…" at bounding box center [324, 96] width 237 height 17
click at [275, 94] on select "Activity host Airport arrivals/departures Cleaning Event support Team Building …" at bounding box center [324, 96] width 237 height 17
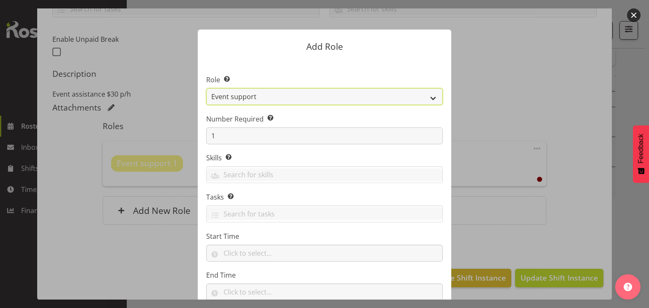
click at [275, 94] on select "Activity host Airport arrivals/departures Cleaning Event support Team Building …" at bounding box center [324, 96] width 237 height 17
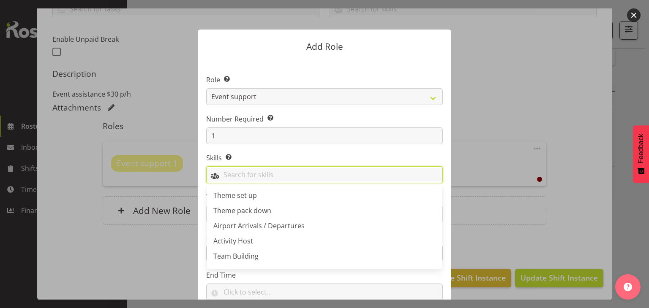
click at [272, 174] on input "text" at bounding box center [325, 175] width 236 height 13
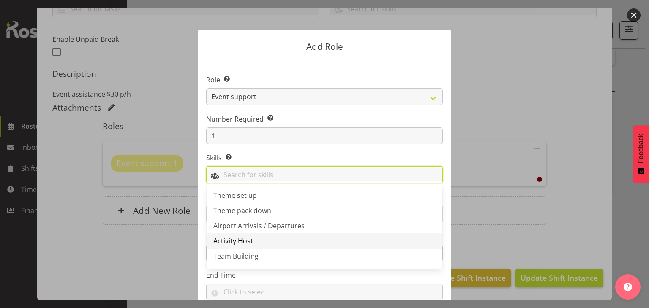
scroll to position [29, 0]
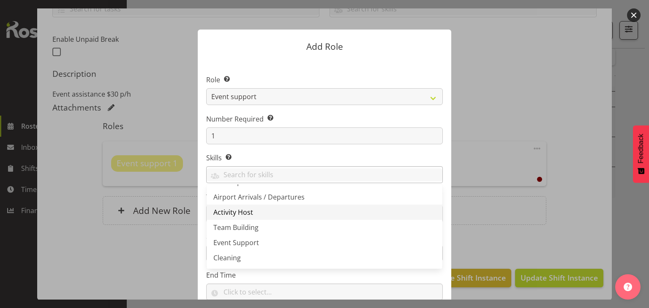
click at [255, 247] on link "Event Support" at bounding box center [325, 242] width 236 height 15
click at [335, 151] on section "Role Select the role you wish to add to the shift. Activity host Airport arriva…" at bounding box center [324, 189] width 253 height 259
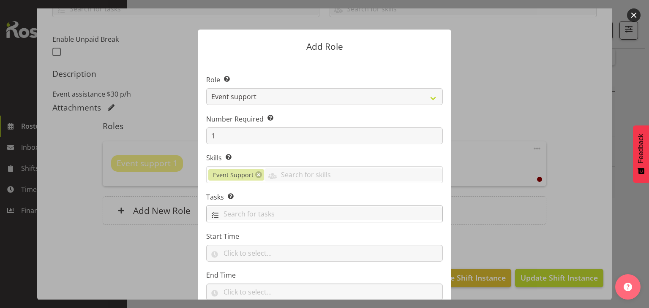
click at [293, 218] on input "text" at bounding box center [325, 213] width 236 height 13
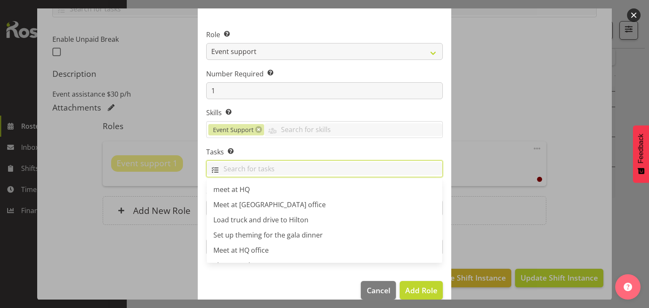
scroll to position [57, 0]
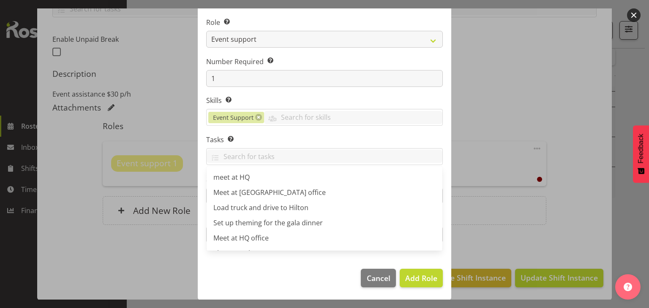
click at [301, 141] on label "Tasks Selecting tasks here means these tasks are specific to this role. When se…" at bounding box center [324, 140] width 237 height 10
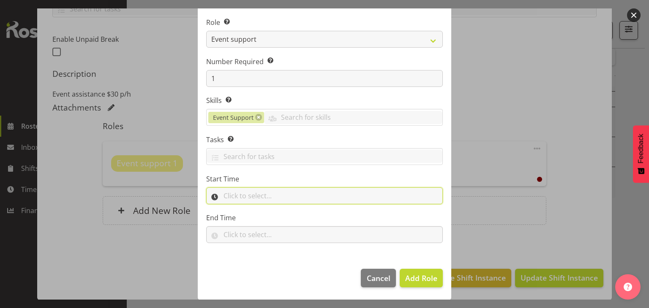
click at [280, 195] on input "text" at bounding box center [324, 196] width 237 height 17
click at [260, 219] on select "00 00 01 02 03 04 05 06 07 08 09 10 11 12 13 14 15 16 17 18 19 20 21 22 23" at bounding box center [263, 218] width 19 height 17
select select "9"
click at [254, 210] on select "00 00 01 02 03 04 05 06 07 08 09 10 11 12 13 14 15 16 17 18 19 20 21 22 23" at bounding box center [263, 218] width 19 height 17
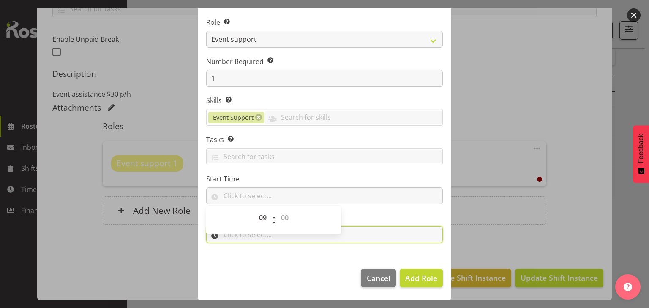
click at [287, 240] on input "text" at bounding box center [324, 234] width 237 height 17
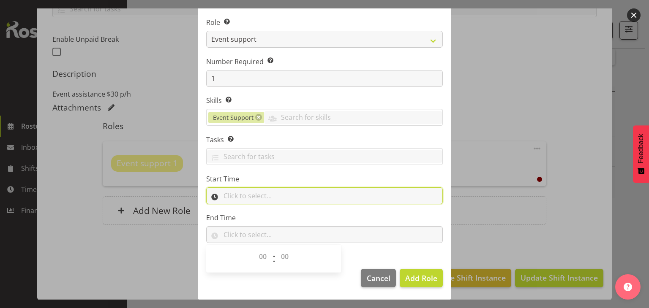
click at [266, 192] on input "text" at bounding box center [324, 196] width 237 height 17
click at [283, 212] on select "00 00 01 02 03 04 05 06 07 08 09 10 11 12 13 14 15 16 17 18 19 20 21 22 23 24 2…" at bounding box center [285, 218] width 19 height 17
click at [283, 215] on select "00 00 01 02 03 04 05 06 07 08 09 10 11 12 13 14 15 16 17 18 19 20 21 22 23 24 2…" at bounding box center [285, 218] width 19 height 17
select select "0"
type input "09:00"
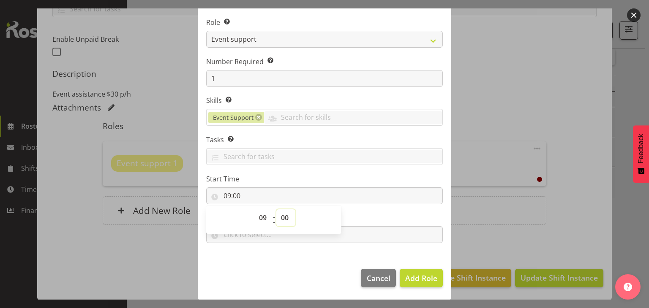
select select "1"
type input "09:01"
select select "2"
type input "09:02"
select select "3"
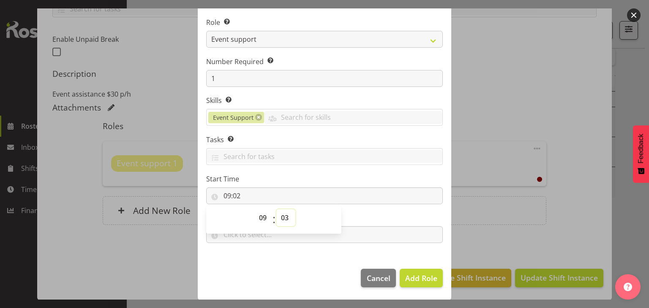
type input "09:03"
select select "4"
type input "09:04"
select select "5"
type input "09:05"
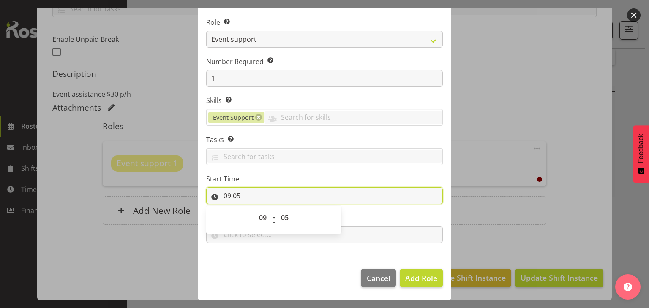
click at [245, 197] on input "09:05" at bounding box center [324, 196] width 237 height 17
click at [237, 196] on input "09:05" at bounding box center [324, 196] width 237 height 17
click at [286, 220] on select "00 01 02 03 04 05 06 07 08 09 10 11 12 13 14 15 16 17 18 19 20 21 22 23 24 25 2…" at bounding box center [285, 218] width 19 height 17
select select "0"
click at [276, 210] on select "00 01 02 03 04 05 06 07 08 09 10 11 12 13 14 15 16 17 18 19 20 21 22 23 24 25 2…" at bounding box center [285, 218] width 19 height 17
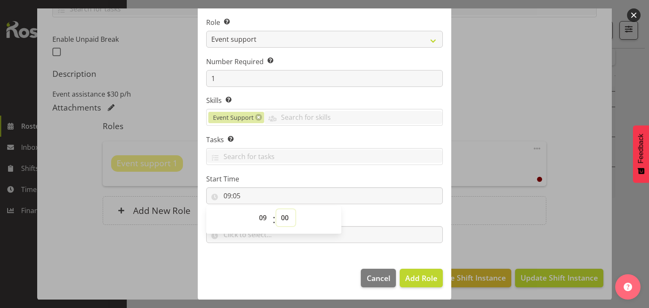
type input "09:00"
click at [322, 239] on input "text" at bounding box center [324, 234] width 237 height 17
click at [261, 256] on select "00 00 01 02 03 04 05 06 07 08 09 10 11 12 13 14 15 16 17 18 19 20 21 22 23" at bounding box center [263, 256] width 19 height 17
select select "18"
click at [254, 248] on select "00 00 01 02 03 04 05 06 07 08 09 10 11 12 13 14 15 16 17 18 19 20 21 22 23" at bounding box center [263, 256] width 19 height 17
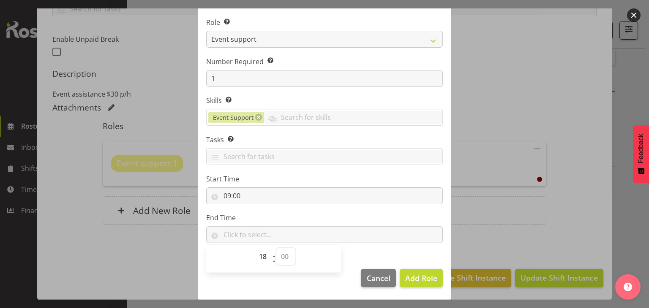
click at [280, 258] on select "00 00 01 02 03 04 05 06 07 08 09 10 11 12 13 14 15 16 17 18 19 20 21 22 23 24 2…" at bounding box center [285, 256] width 19 height 17
select select "0"
click at [276, 248] on select "00 00 01 02 03 04 05 06 07 08 09 10 11 12 13 14 15 16 17 18 19 20 21 22 23 24 2…" at bounding box center [285, 256] width 19 height 17
type input "18:00"
click at [405, 276] on span "Add Role" at bounding box center [421, 278] width 32 height 10
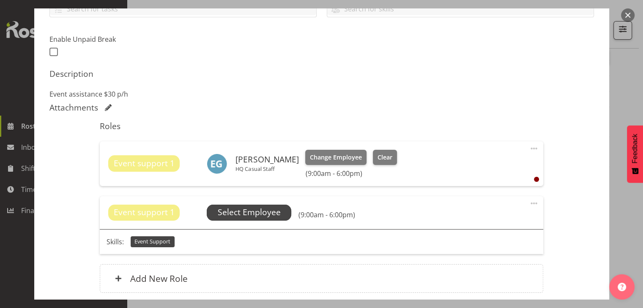
click at [234, 220] on span "Select Employee" at bounding box center [249, 213] width 84 height 16
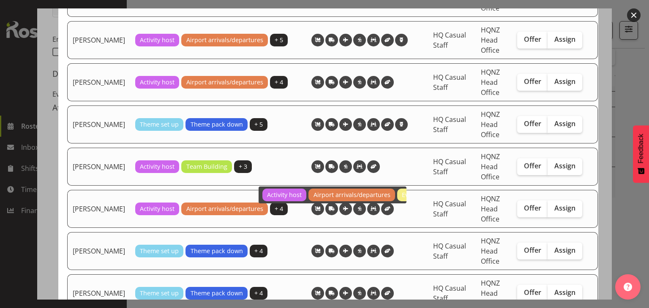
scroll to position [370, 0]
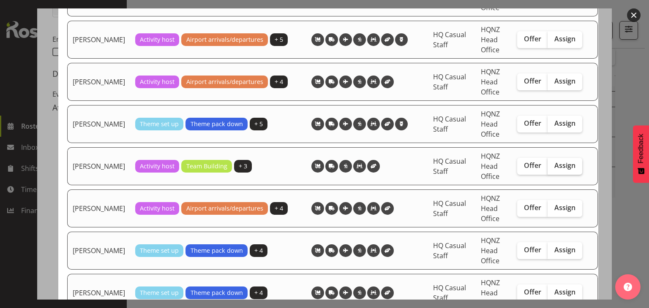
click at [554, 170] on span "Assign" at bounding box center [564, 165] width 21 height 8
click at [548, 169] on input "Assign" at bounding box center [549, 165] width 5 height 5
checkbox input "true"
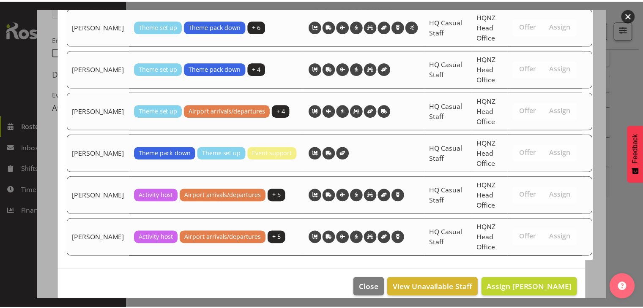
scroll to position [1193, 0]
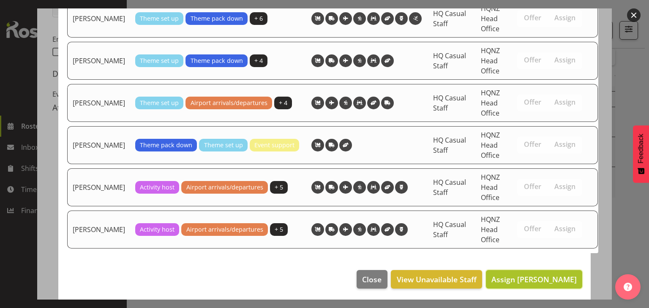
click at [527, 278] on span "Assign Damian Smuskiewicz" at bounding box center [533, 280] width 85 height 10
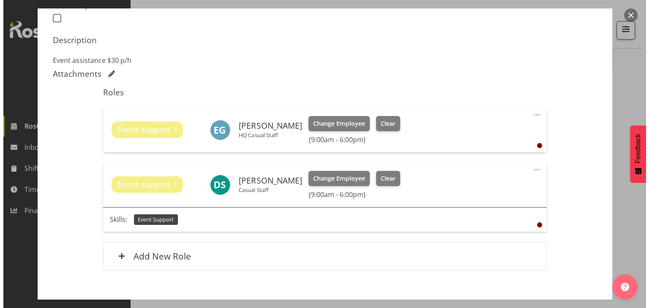
scroll to position [288, 0]
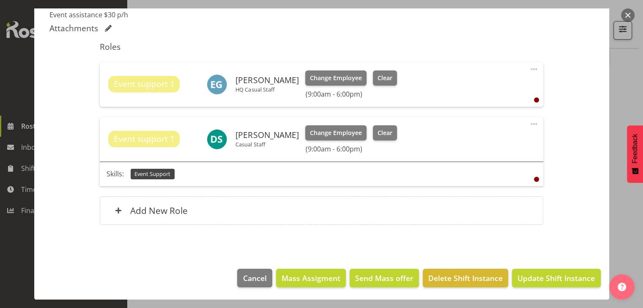
click at [163, 151] on div "Event support 1 Damian Smuskiewicz Casual Staff Change Employee Clear (9:00am -…" at bounding box center [321, 139] width 443 height 45
click at [157, 139] on span "Event support 1" at bounding box center [144, 139] width 61 height 12
click at [528, 122] on span at bounding box center [533, 124] width 10 height 10
click at [504, 143] on link "Edit" at bounding box center [497, 142] width 81 height 15
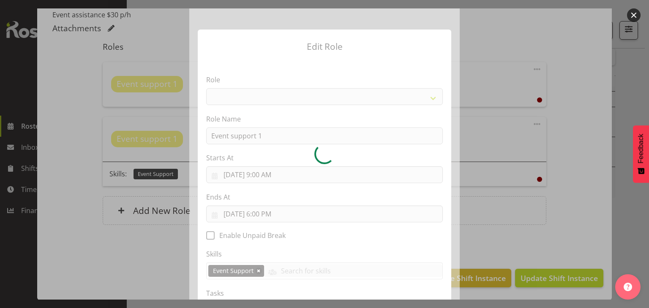
select select "254"
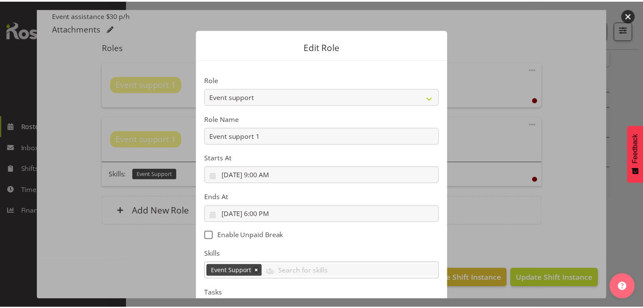
scroll to position [76, 0]
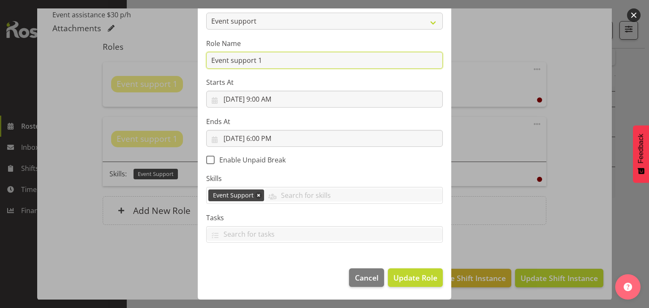
click at [269, 60] on input "Event support 1" at bounding box center [324, 60] width 237 height 17
type input "Event support 2"
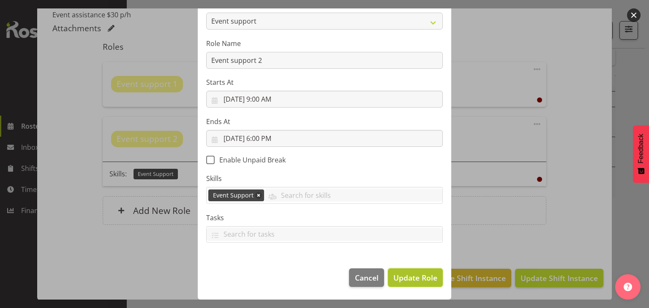
click at [402, 280] on span "Update Role" at bounding box center [415, 277] width 44 height 11
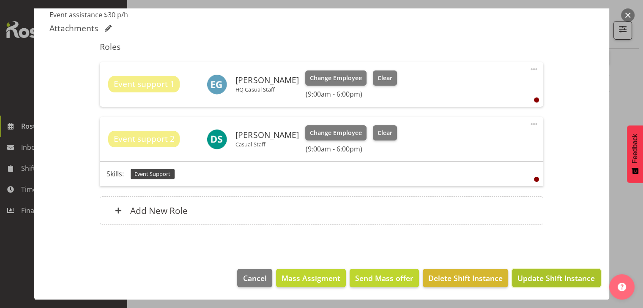
click at [530, 281] on span "Update Shift Instance" at bounding box center [555, 278] width 77 height 11
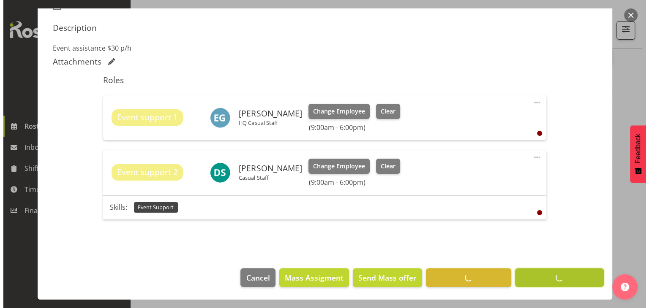
scroll to position [254, 0]
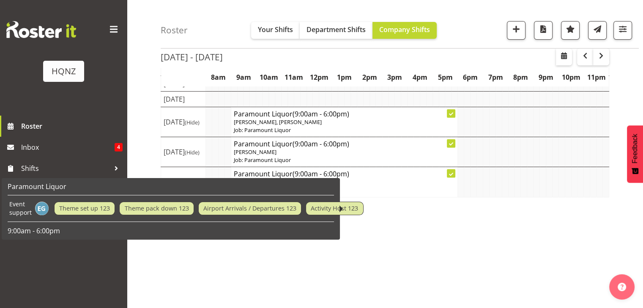
click at [373, 148] on h4 "Paramount Liquor (9:00am - 6:00pm)" at bounding box center [344, 144] width 221 height 8
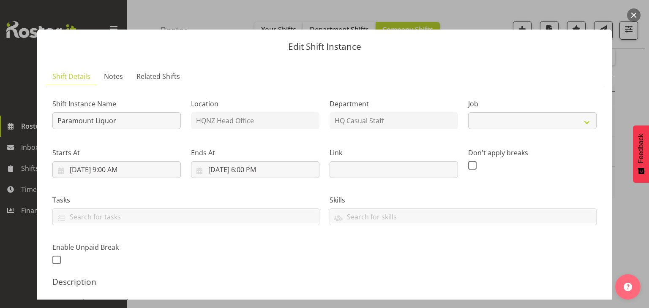
click at [373, 194] on div "Skills" at bounding box center [462, 206] width 277 height 47
select select "10457"
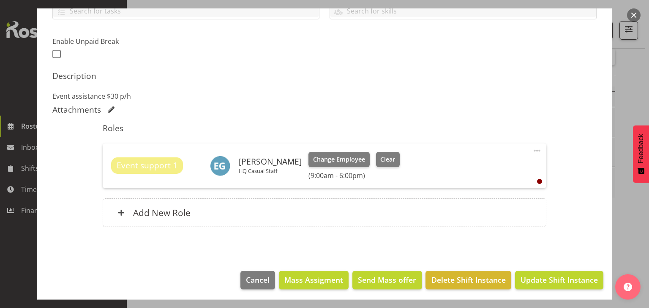
scroll to position [208, 0]
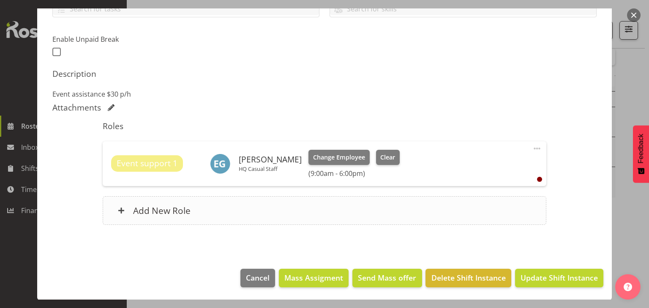
click at [480, 215] on div "Add New Role" at bounding box center [324, 210] width 443 height 29
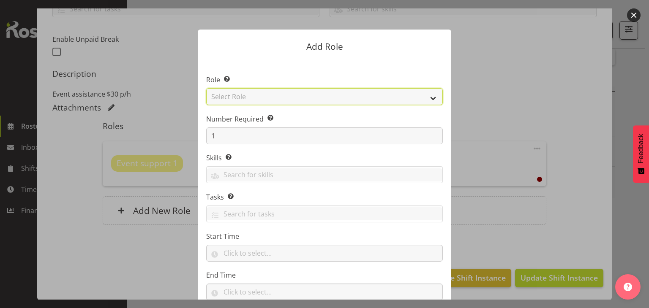
click at [404, 97] on select "Select Role Activity host Airport arrivals/departures Cleaning Event support Te…" at bounding box center [324, 96] width 237 height 17
select select "254"
click at [206, 88] on select "Select Role Activity host Airport arrivals/departures Cleaning Event support Te…" at bounding box center [324, 96] width 237 height 17
click at [346, 183] on div "Theme set up Theme pack down Airport Arrivals / Departures Activity Host Team B…" at bounding box center [324, 174] width 237 height 17
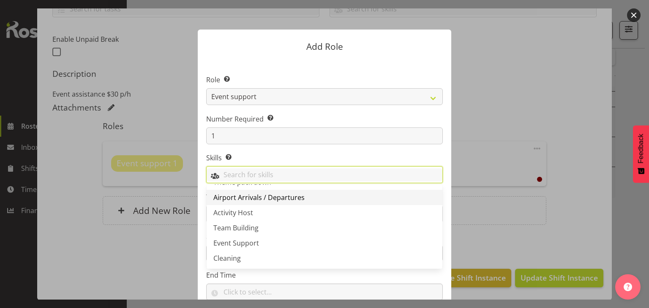
scroll to position [29, 0]
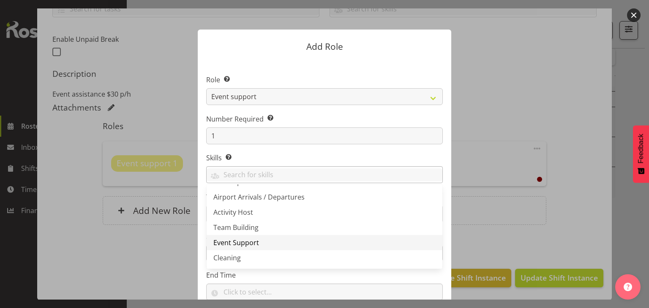
click at [313, 240] on link "Event Support" at bounding box center [325, 242] width 236 height 15
click at [466, 228] on form "Add Role Role Select the role you wish to add to the shift. Activity host Airpo…" at bounding box center [325, 153] width 406 height 291
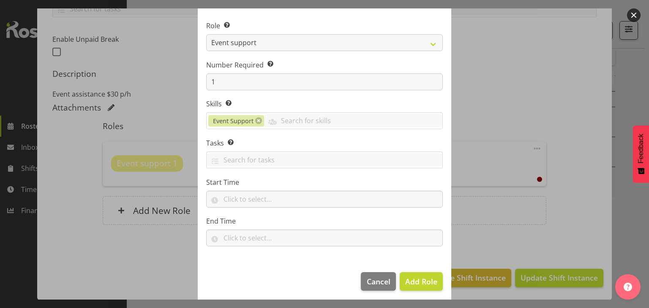
scroll to position [55, 0]
click at [422, 277] on span "Add Role" at bounding box center [421, 281] width 32 height 10
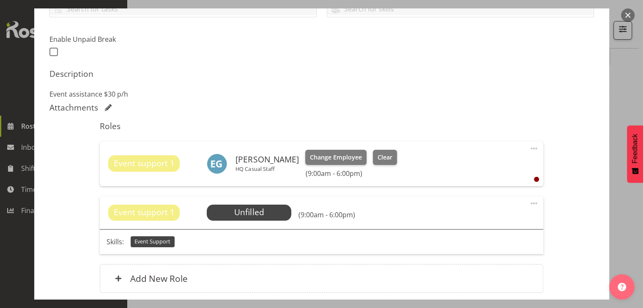
click at [342, 217] on h6 "(9:00am - 6:00pm)" at bounding box center [326, 215] width 57 height 8
click at [528, 204] on span at bounding box center [533, 204] width 10 height 10
click at [480, 218] on link "Edit" at bounding box center [497, 222] width 81 height 15
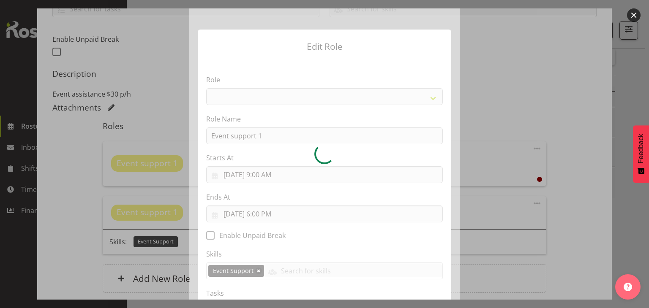
select select "254"
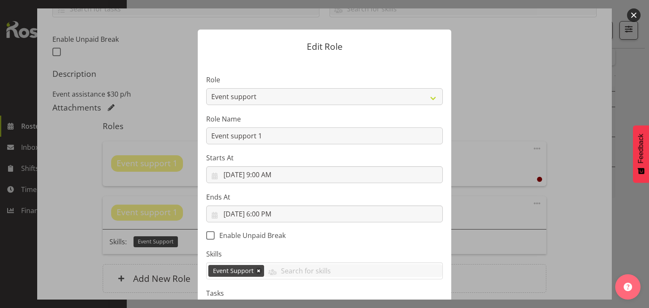
scroll to position [27, 0]
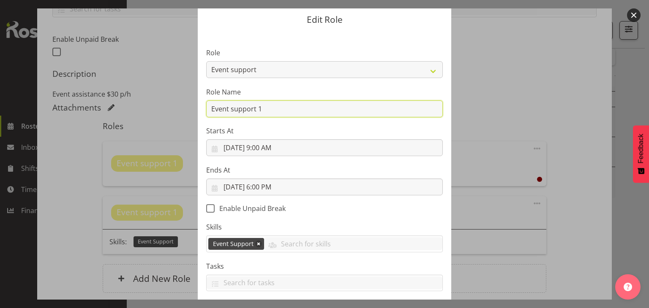
click at [280, 109] on input "Event support 1" at bounding box center [324, 109] width 237 height 17
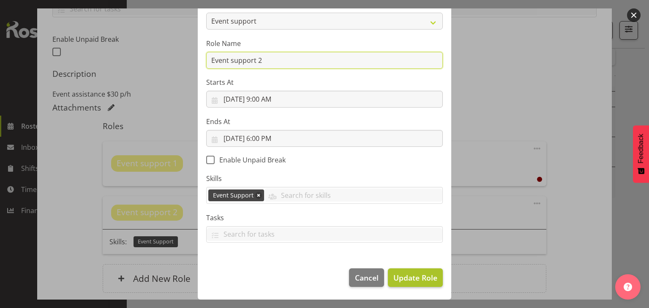
type input "Event support 2"
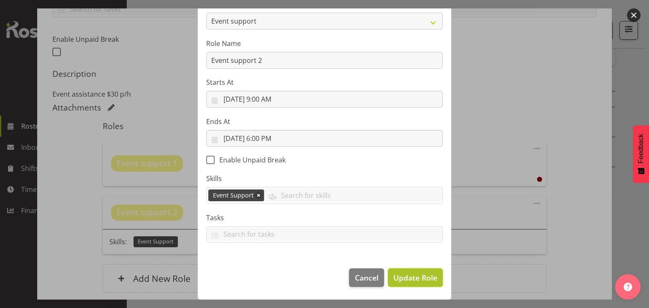
click at [410, 282] on span "Update Role" at bounding box center [415, 277] width 44 height 11
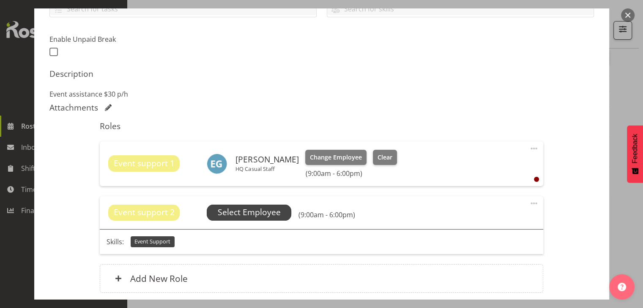
click at [237, 212] on span "Select Employee" at bounding box center [249, 213] width 63 height 12
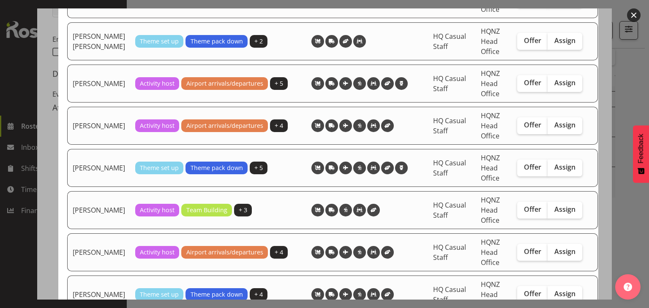
scroll to position [326, 0]
click at [554, 213] on span "Assign" at bounding box center [564, 209] width 21 height 8
click at [553, 212] on input "Assign" at bounding box center [549, 209] width 5 height 5
checkbox input "true"
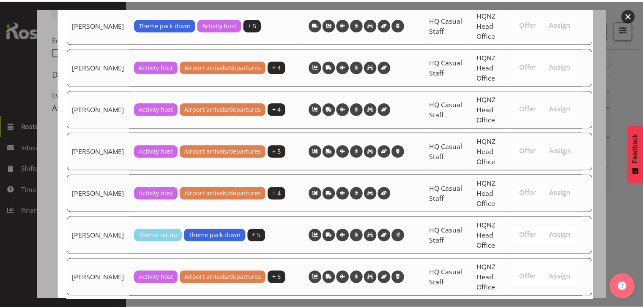
scroll to position [1193, 0]
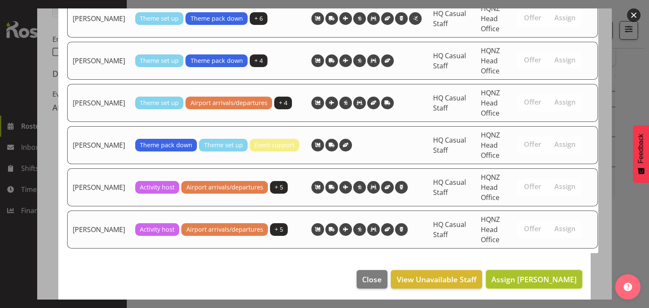
click at [530, 279] on span "Assign Damian Smuskiewicz" at bounding box center [533, 280] width 85 height 10
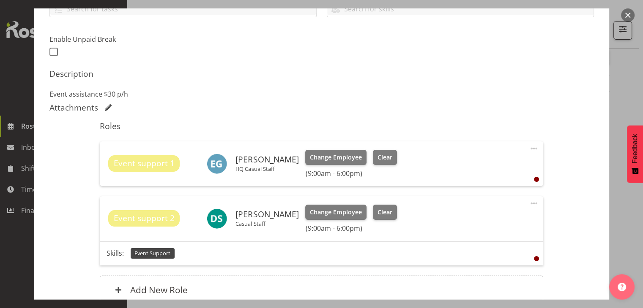
scroll to position [288, 0]
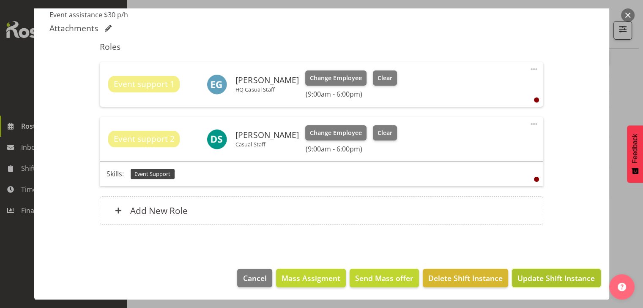
click at [539, 276] on span "Update Shift Instance" at bounding box center [555, 278] width 77 height 11
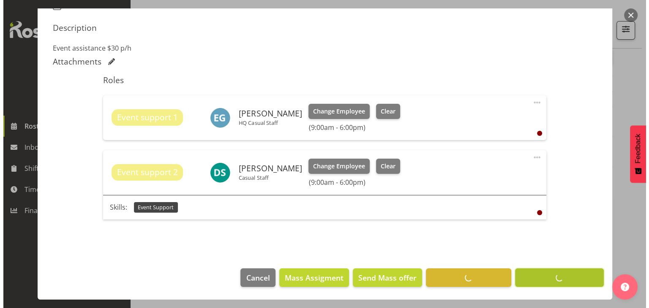
scroll to position [254, 0]
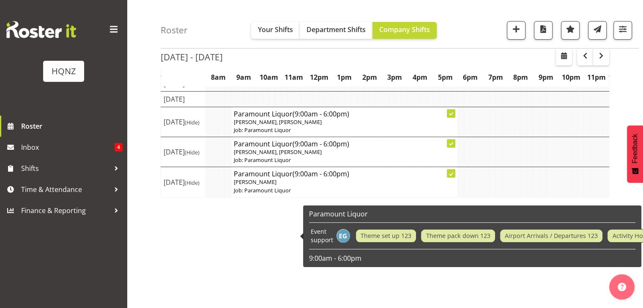
click at [272, 186] on p "Ella Gutschlag" at bounding box center [344, 182] width 221 height 8
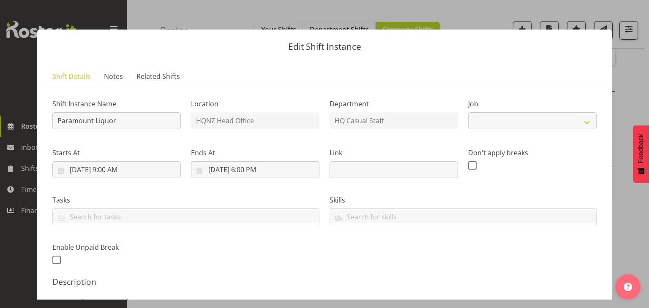
select select "10457"
click at [272, 239] on div "Shift Instance Name Paramount Liquor Location HQNZ Head Office Department HQ Ca…" at bounding box center [324, 179] width 554 height 185
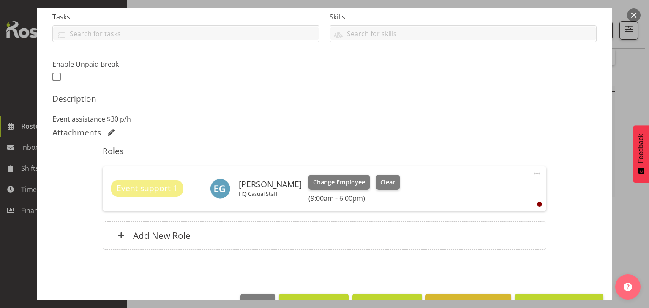
scroll to position [208, 0]
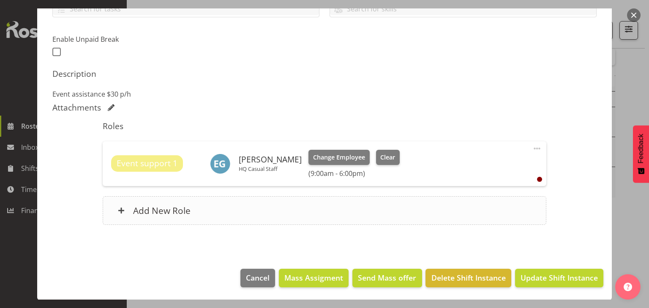
click at [184, 210] on h6 "Add New Role" at bounding box center [161, 210] width 57 height 11
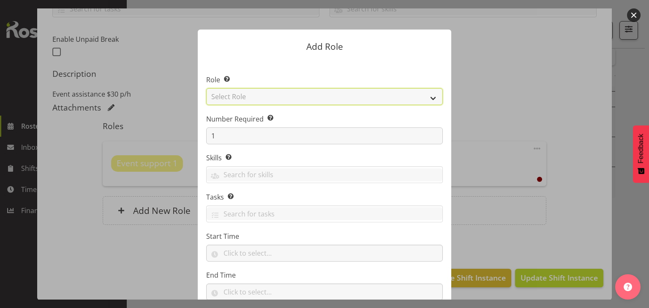
click at [331, 94] on select "Select Role Activity host Airport arrivals/departures Cleaning Event support Te…" at bounding box center [324, 96] width 237 height 17
select select "254"
click at [206, 88] on select "Select Role Activity host Airport arrivals/departures Cleaning Event support Te…" at bounding box center [324, 96] width 237 height 17
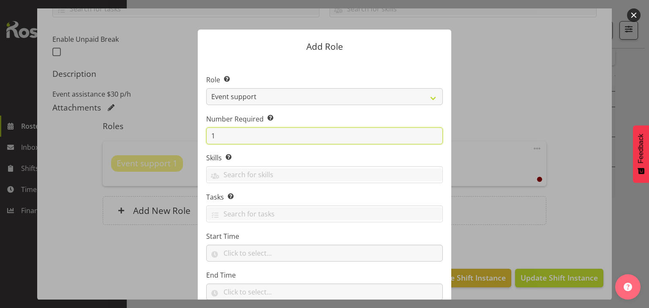
click at [305, 134] on input "1" at bounding box center [324, 136] width 237 height 17
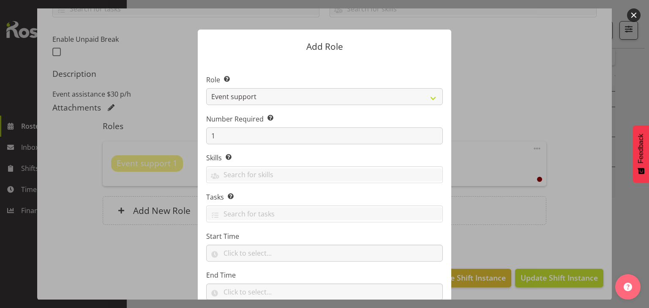
click at [282, 185] on section "Role Select the role you wish to add to the shift. Activity host Airport arriva…" at bounding box center [324, 189] width 253 height 259
click at [281, 175] on input "text" at bounding box center [325, 175] width 236 height 13
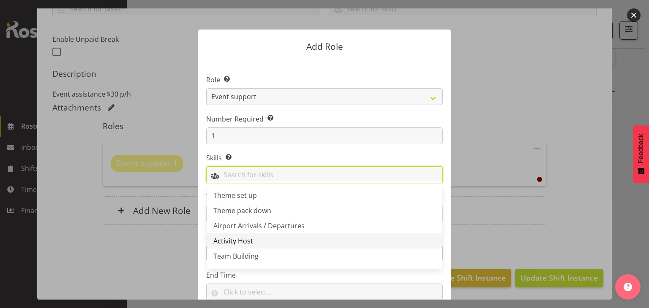
scroll to position [29, 0]
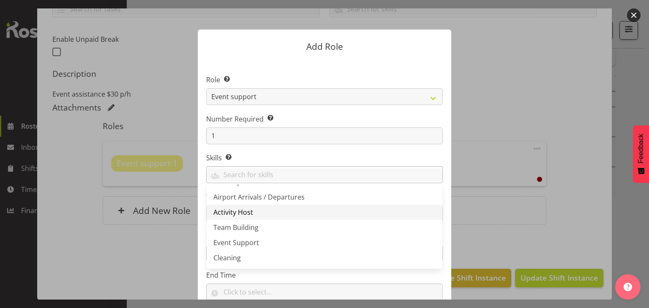
click at [256, 235] on link "Event Support" at bounding box center [325, 242] width 236 height 15
click at [417, 162] on label "Skills Selecting skills here means they are specific to this position. When sel…" at bounding box center [324, 158] width 237 height 10
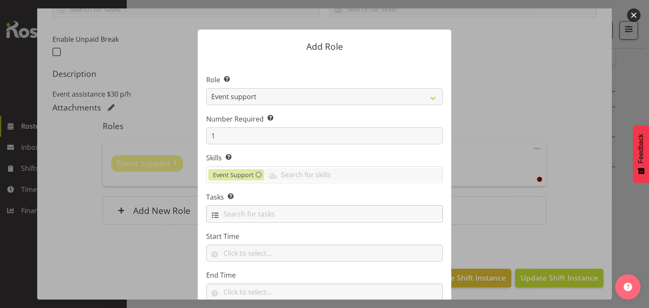
click at [353, 208] on input "text" at bounding box center [325, 213] width 236 height 13
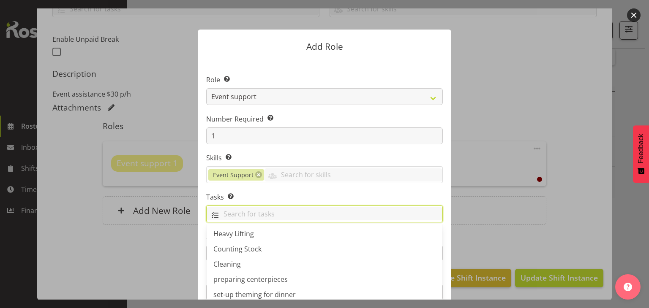
scroll to position [108, 0]
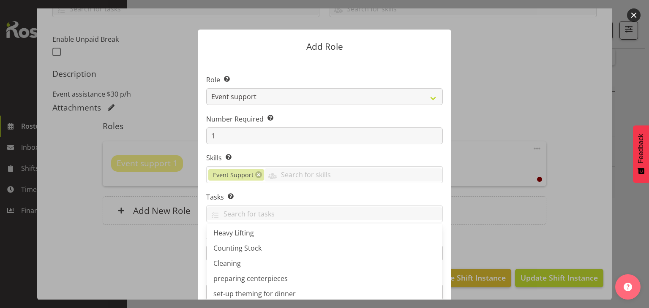
click at [326, 191] on section "Role Select the role you wish to add to the shift. Activity host Airport arriva…" at bounding box center [324, 189] width 253 height 259
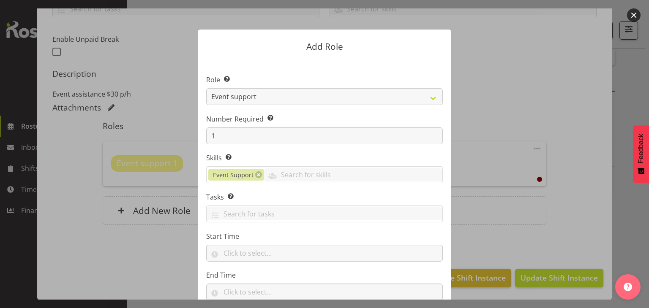
scroll to position [57, 0]
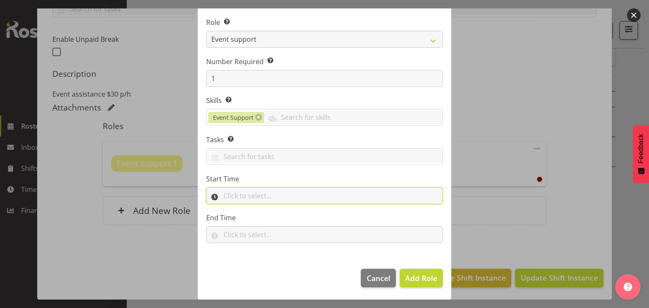
click at [250, 194] on input "text" at bounding box center [324, 196] width 237 height 17
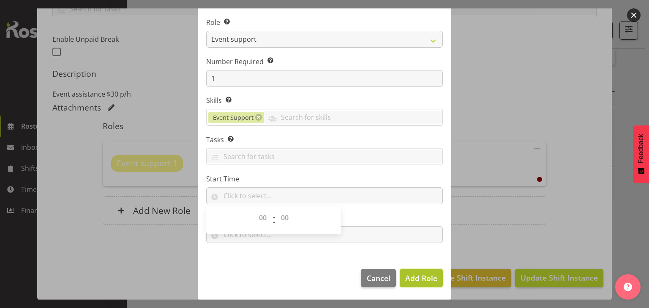
click at [417, 278] on span "Add Role" at bounding box center [421, 278] width 32 height 10
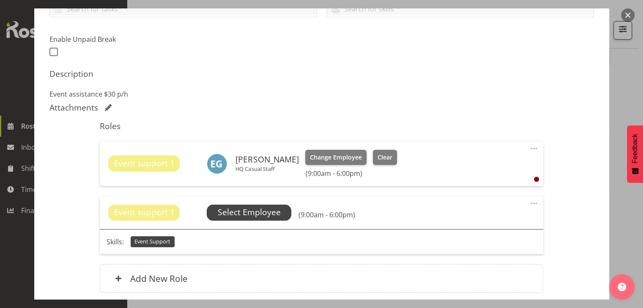
click at [254, 215] on span "Select Employee" at bounding box center [249, 213] width 63 height 12
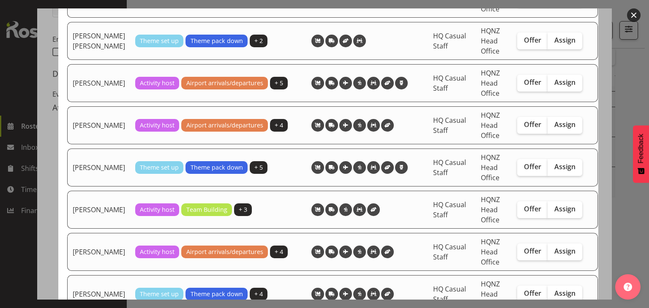
scroll to position [326, 0]
click at [550, 218] on label "Assign" at bounding box center [564, 209] width 35 height 17
click at [550, 212] on input "Assign" at bounding box center [549, 209] width 5 height 5
checkbox input "true"
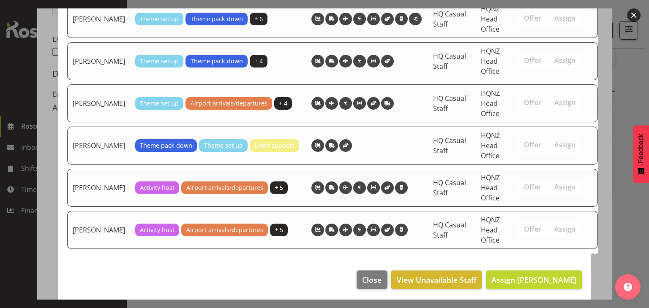
scroll to position [1193, 0]
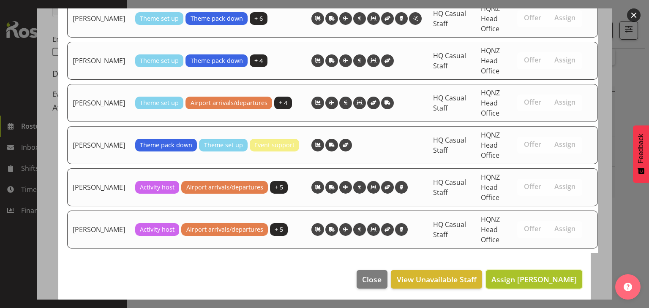
click at [531, 284] on button "Assign Damian Smuskiewicz" at bounding box center [534, 279] width 96 height 19
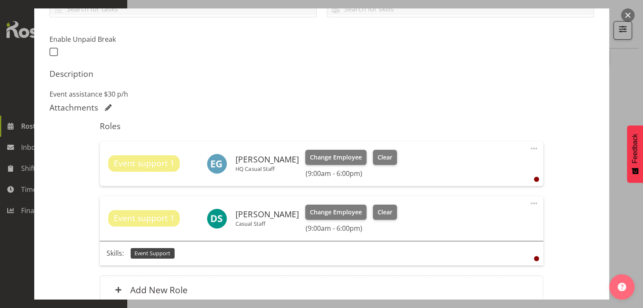
click at [172, 218] on span "Event support 1" at bounding box center [144, 218] width 72 height 16
click at [528, 204] on span at bounding box center [533, 204] width 10 height 10
click at [478, 221] on link "Edit" at bounding box center [497, 222] width 81 height 15
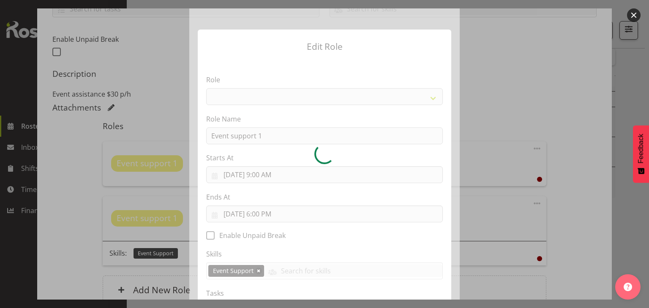
select select "254"
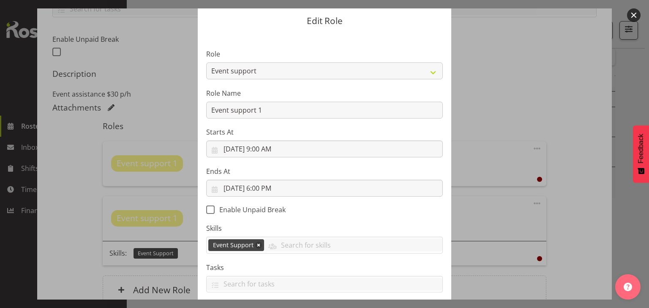
scroll to position [20, 0]
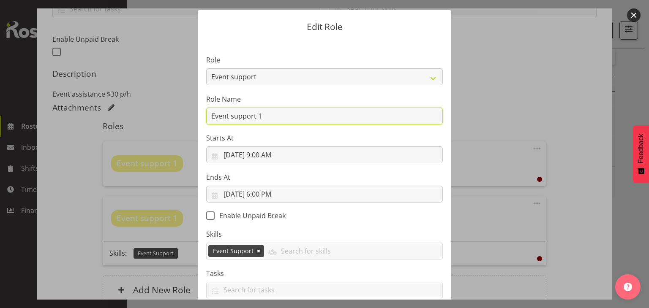
click at [261, 117] on input "Event support 1" at bounding box center [324, 116] width 237 height 17
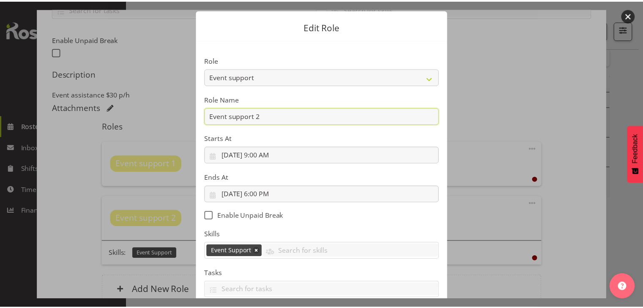
scroll to position [76, 0]
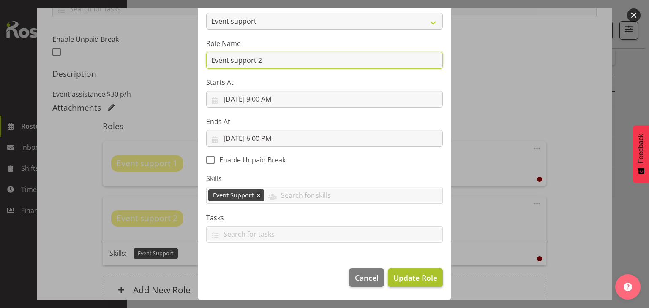
type input "Event support 2"
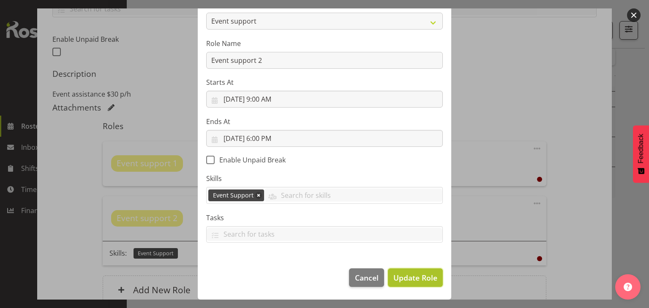
click at [416, 281] on span "Update Role" at bounding box center [415, 277] width 44 height 11
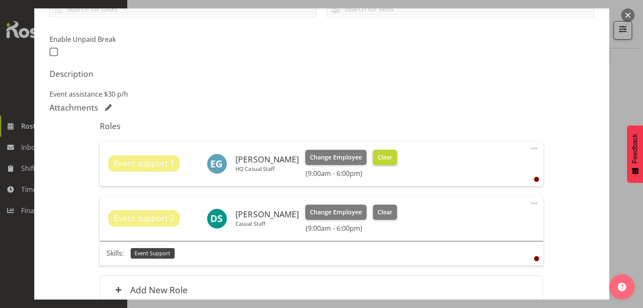
scroll to position [288, 0]
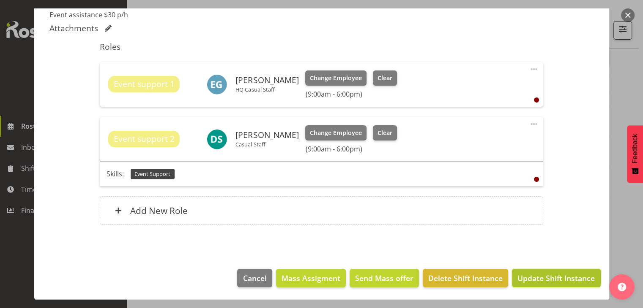
click at [544, 276] on span "Update Shift Instance" at bounding box center [555, 278] width 77 height 11
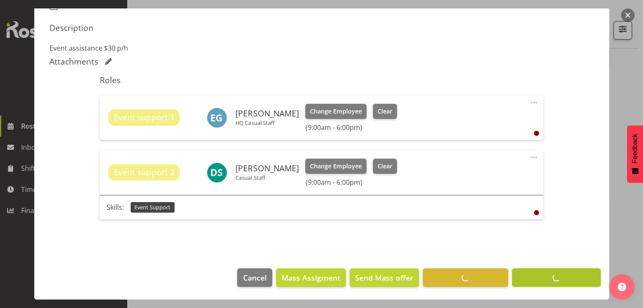
scroll to position [254, 0]
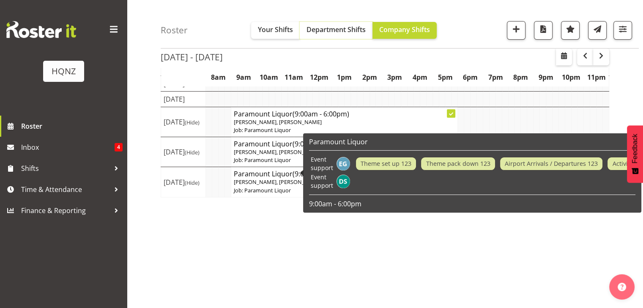
click at [351, 32] on span "Department Shifts" at bounding box center [335, 29] width 59 height 9
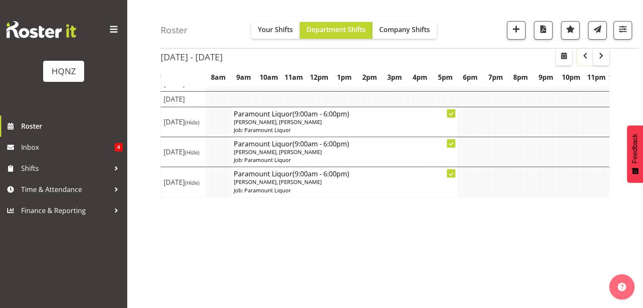
click at [585, 60] on span "button" at bounding box center [585, 56] width 10 height 10
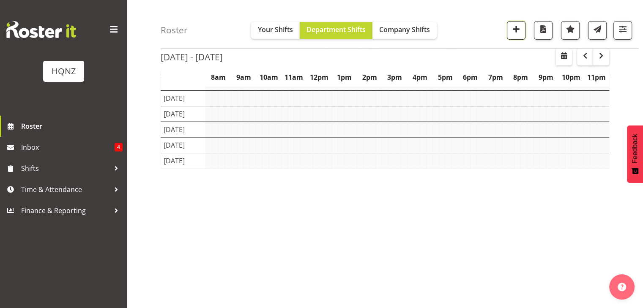
click at [517, 34] on span "button" at bounding box center [515, 29] width 11 height 11
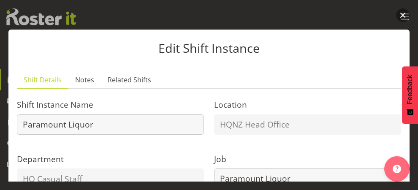
select select "10457"
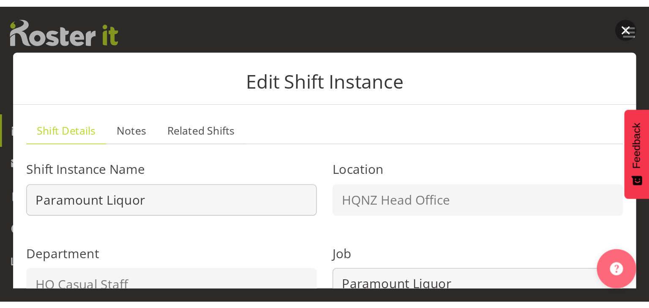
scroll to position [62, 0]
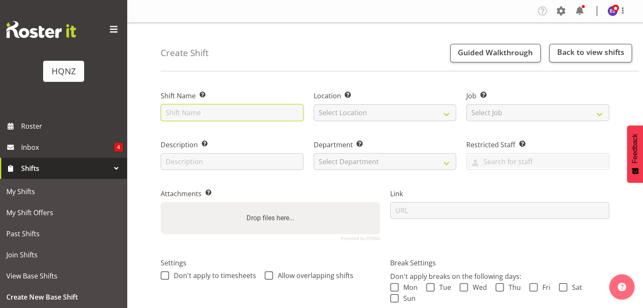
click at [264, 114] on input "text" at bounding box center [232, 112] width 143 height 17
type input "Paramount Liqu"
click at [564, 13] on span at bounding box center [561, 11] width 14 height 14
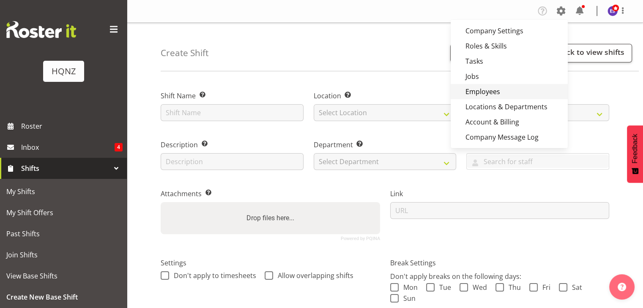
click at [494, 88] on link "Employees" at bounding box center [508, 91] width 117 height 15
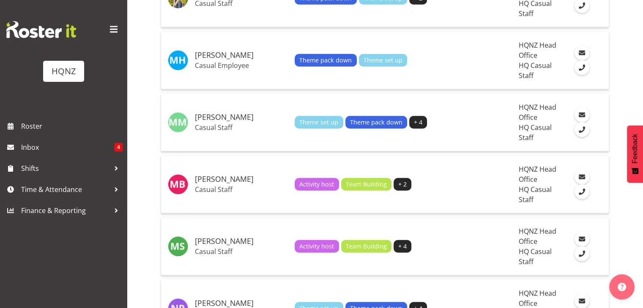
scroll to position [2196, 0]
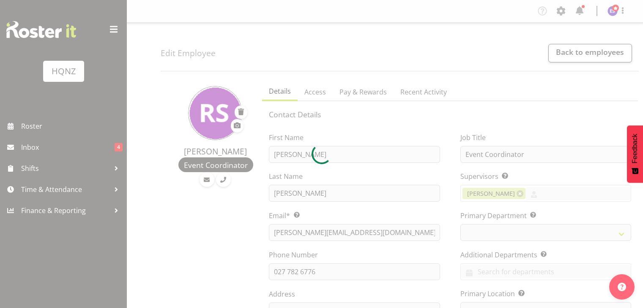
select select "TimelineWeek"
select select
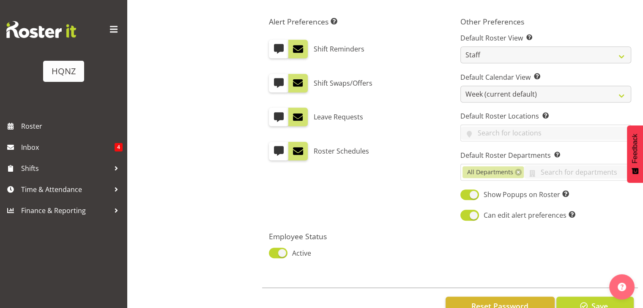
scroll to position [497, 0]
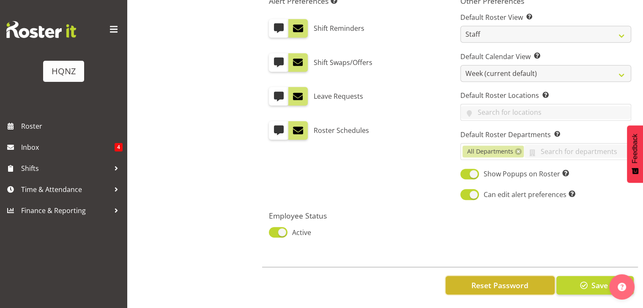
click at [515, 283] on span "Reset Password" at bounding box center [499, 285] width 57 height 11
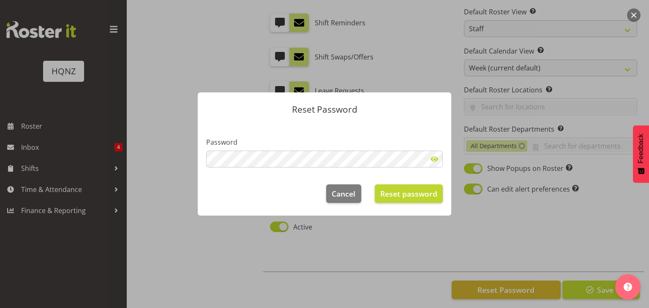
click at [433, 158] on span at bounding box center [434, 159] width 17 height 17
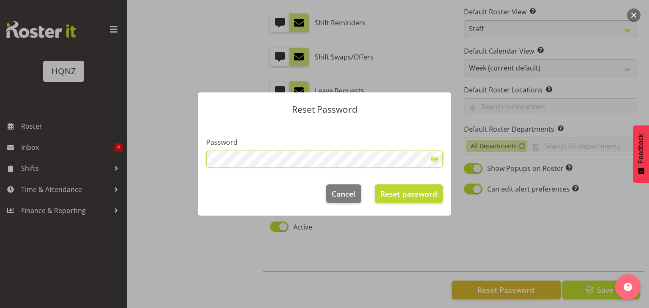
click at [199, 159] on section "Password" at bounding box center [324, 149] width 253 height 54
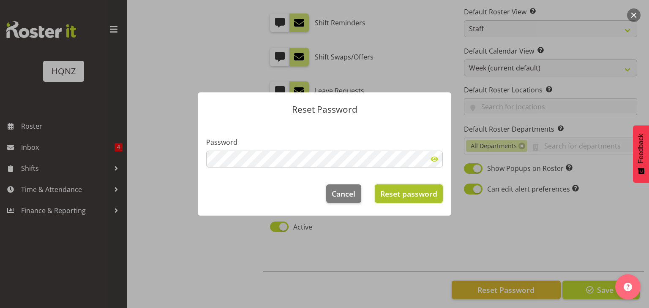
click at [397, 192] on span "Reset password" at bounding box center [408, 193] width 57 height 11
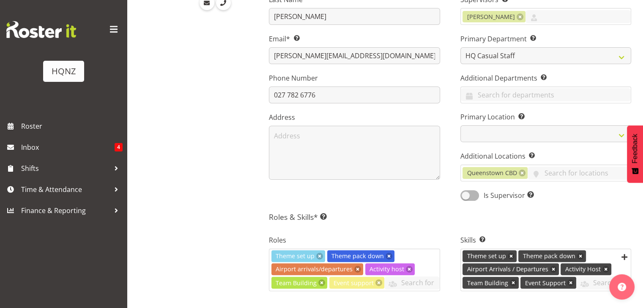
scroll to position [174, 0]
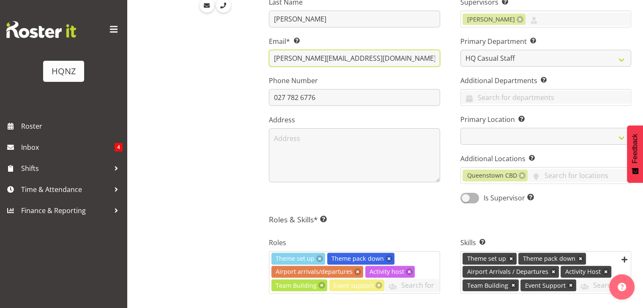
drag, startPoint x: 348, startPoint y: 58, endPoint x: 255, endPoint y: 61, distance: 93.0
click at [255, 61] on div "[PERSON_NAME] Event Coordinator Details Access Pay & Rewards Recent Activity Co…" at bounding box center [402, 264] width 482 height 722
paste input "[EMAIL_ADDRESS][DOMAIN_NAME]"
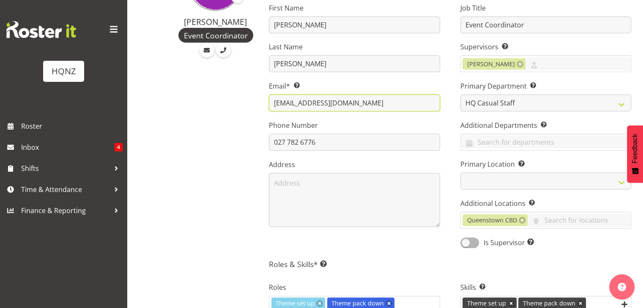
scroll to position [128, 0]
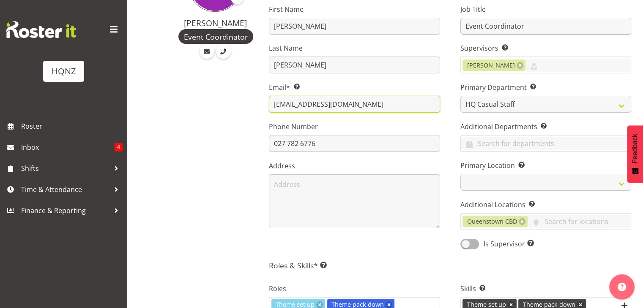
type input "[EMAIL_ADDRESS][DOMAIN_NAME]"
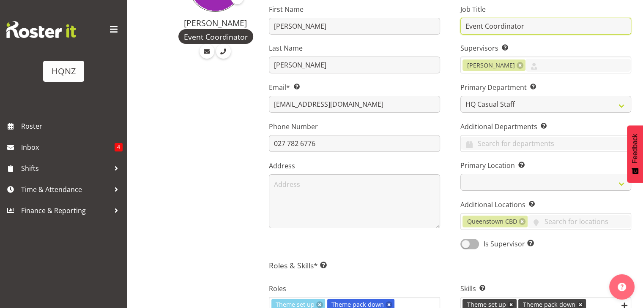
drag, startPoint x: 540, startPoint y: 27, endPoint x: 451, endPoint y: 31, distance: 89.2
click at [451, 31] on div "Job Title Event Coordinator Supervisors Select the employee’s supervisors, or t…" at bounding box center [545, 124] width 191 height 264
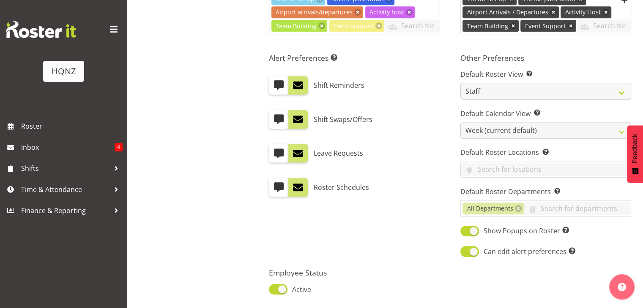
scroll to position [497, 0]
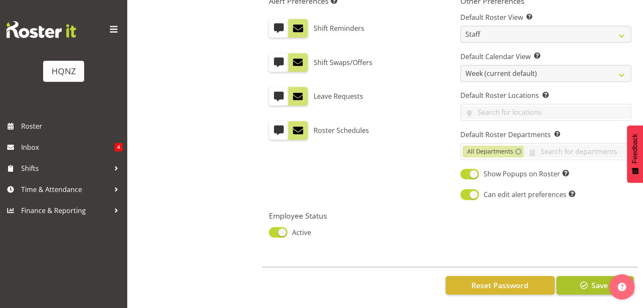
type input "Casual Employee"
click at [591, 280] on span "Save" at bounding box center [599, 285] width 16 height 11
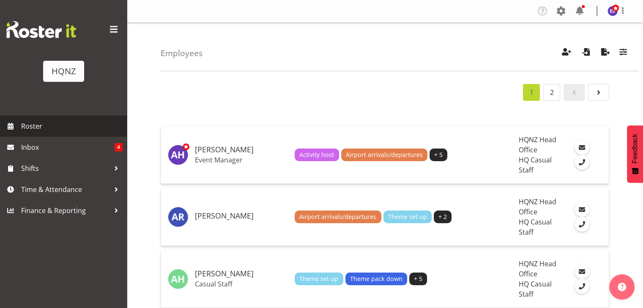
click at [57, 132] on span "Roster" at bounding box center [71, 126] width 101 height 13
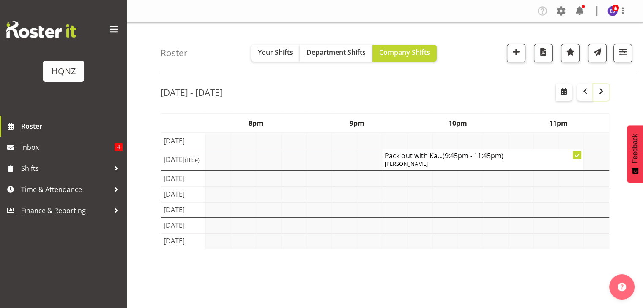
click at [602, 93] on span "button" at bounding box center [601, 91] width 10 height 10
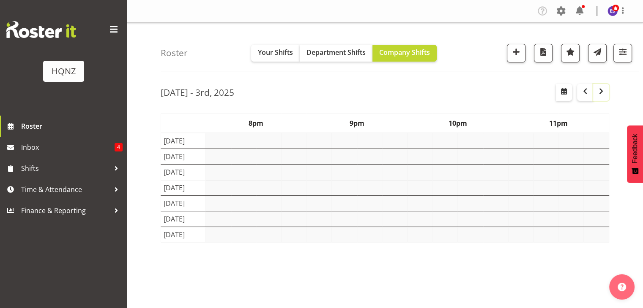
click at [602, 93] on span "button" at bounding box center [601, 91] width 10 height 10
